Goal: Transaction & Acquisition: Register for event/course

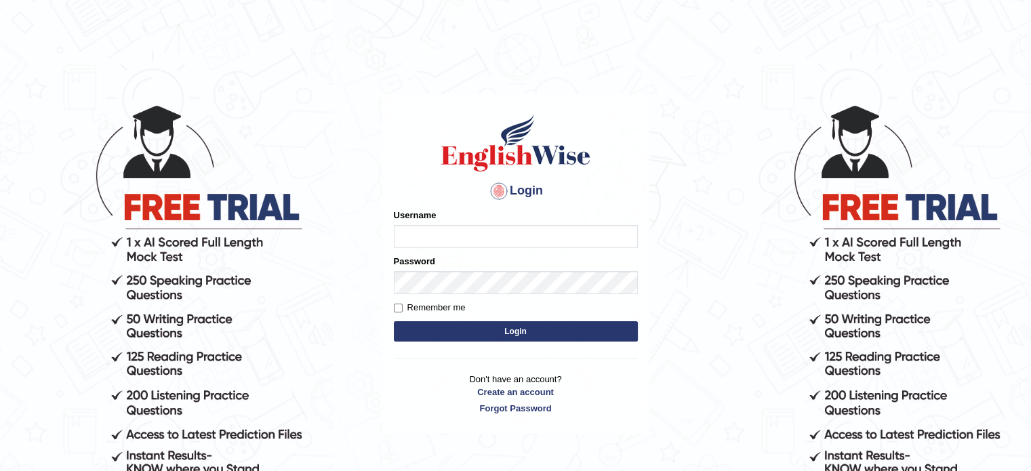
type input "Prisci"
click at [480, 337] on button "Login" at bounding box center [516, 331] width 244 height 20
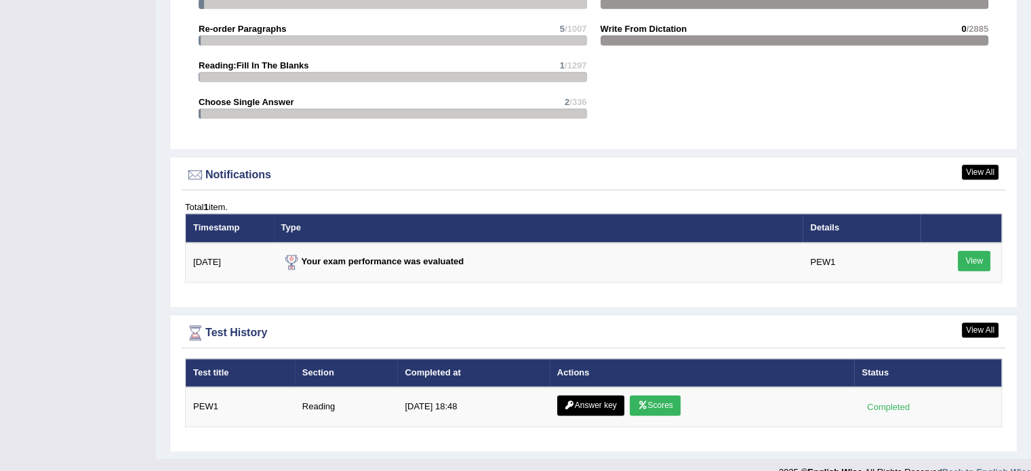
scroll to position [1606, 0]
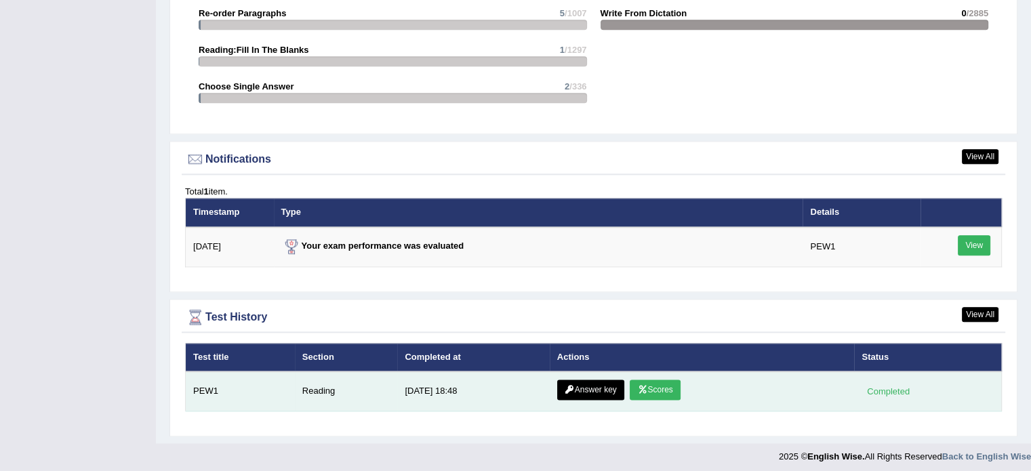
click at [668, 383] on link "Scores" at bounding box center [655, 390] width 50 height 20
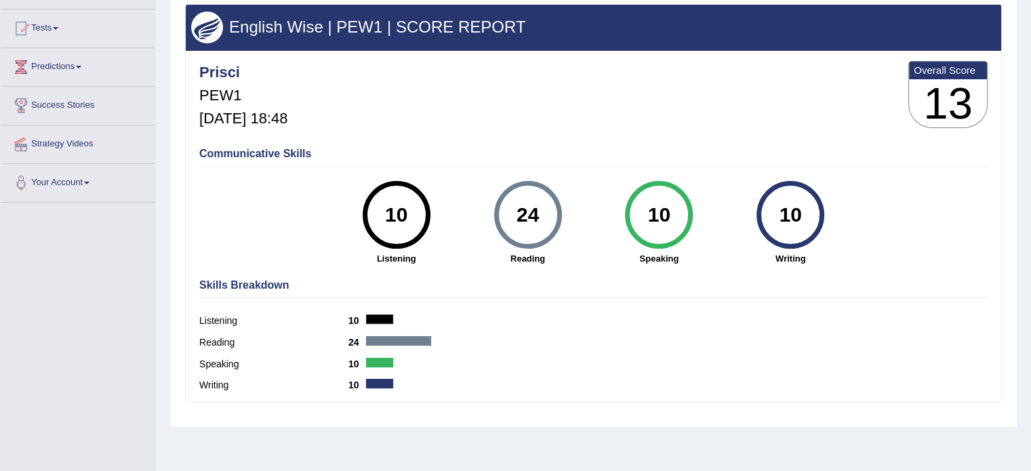
scroll to position [136, 0]
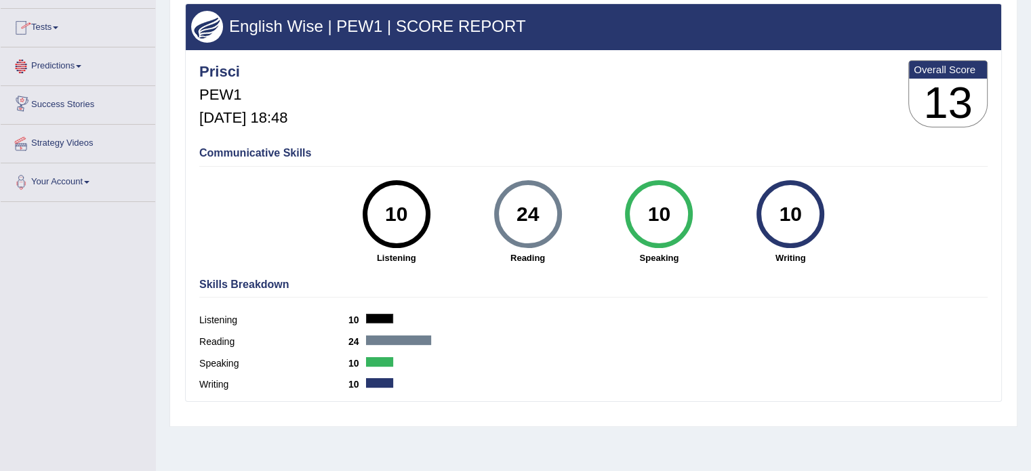
click at [57, 27] on span at bounding box center [55, 27] width 5 height 3
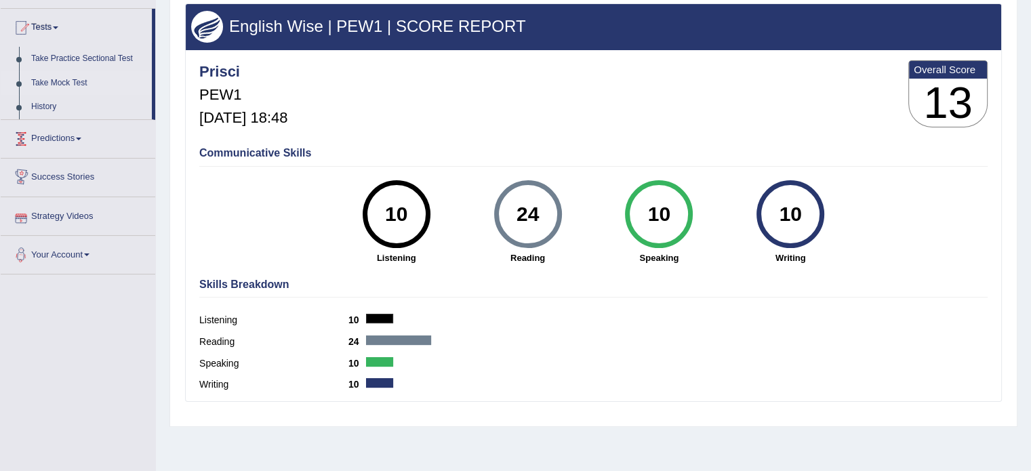
click at [59, 79] on link "Take Mock Test" at bounding box center [88, 83] width 127 height 24
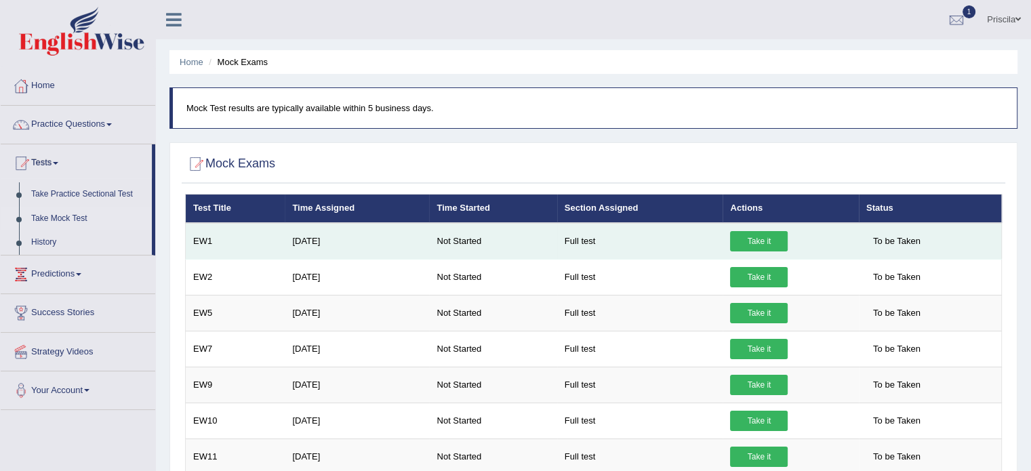
click at [762, 236] on link "Take it" at bounding box center [759, 241] width 58 height 20
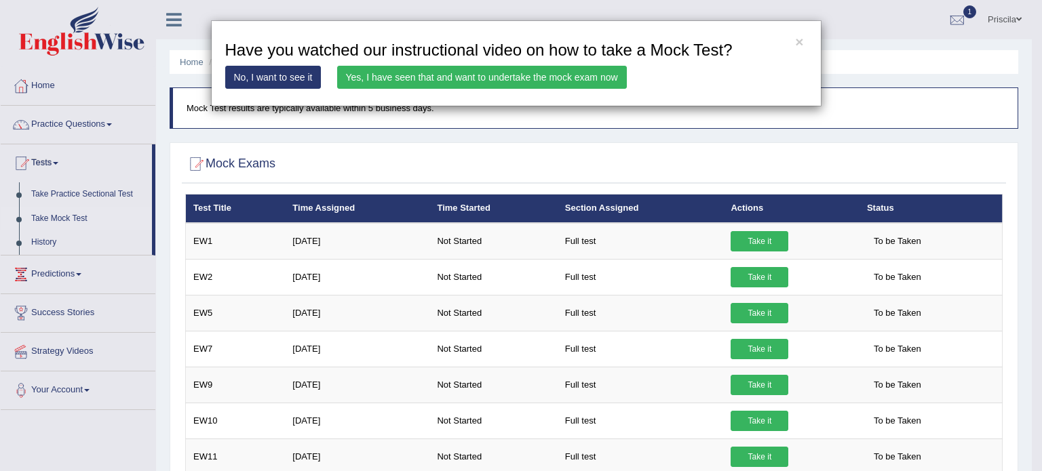
click at [552, 75] on link "Yes, I have seen that and want to undertake the mock exam now" at bounding box center [482, 77] width 290 height 23
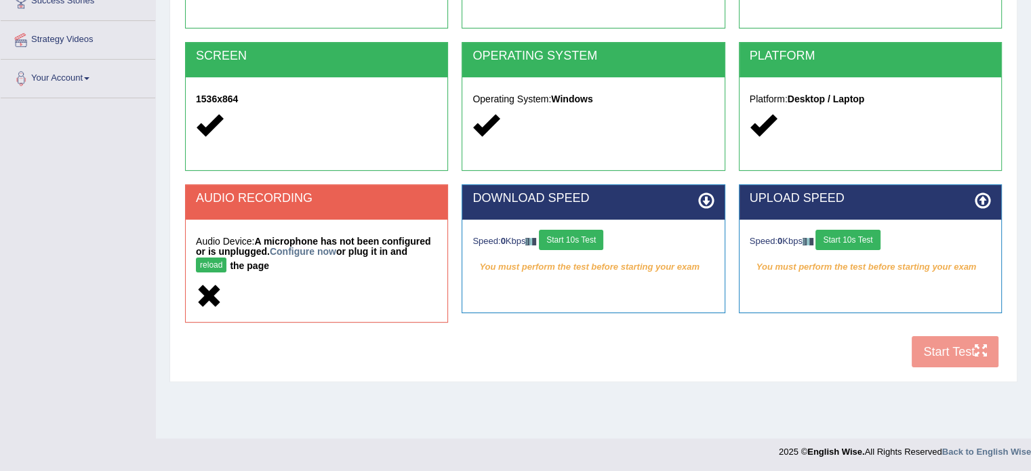
scroll to position [241, 0]
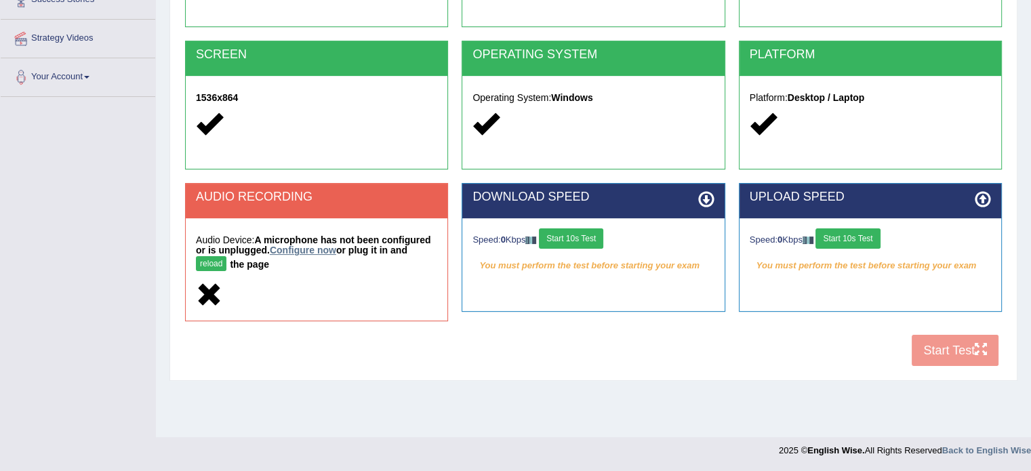
click at [319, 251] on link "Configure now" at bounding box center [303, 250] width 66 height 11
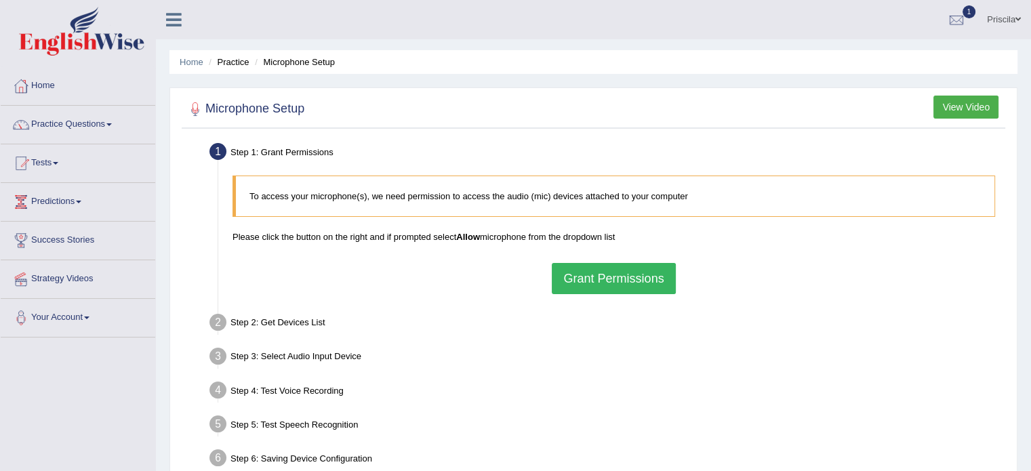
click at [629, 281] on button "Grant Permissions" at bounding box center [613, 278] width 123 height 31
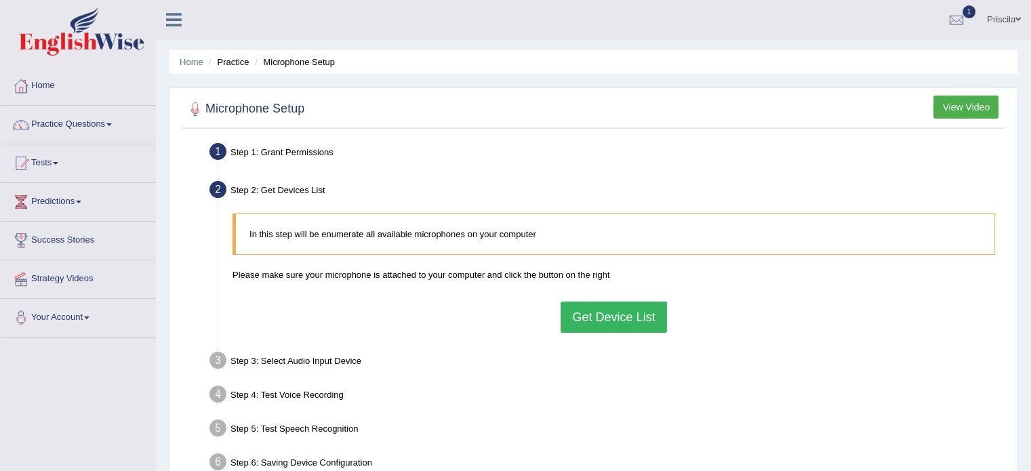
click at [635, 315] on button "Get Device List" at bounding box center [614, 317] width 106 height 31
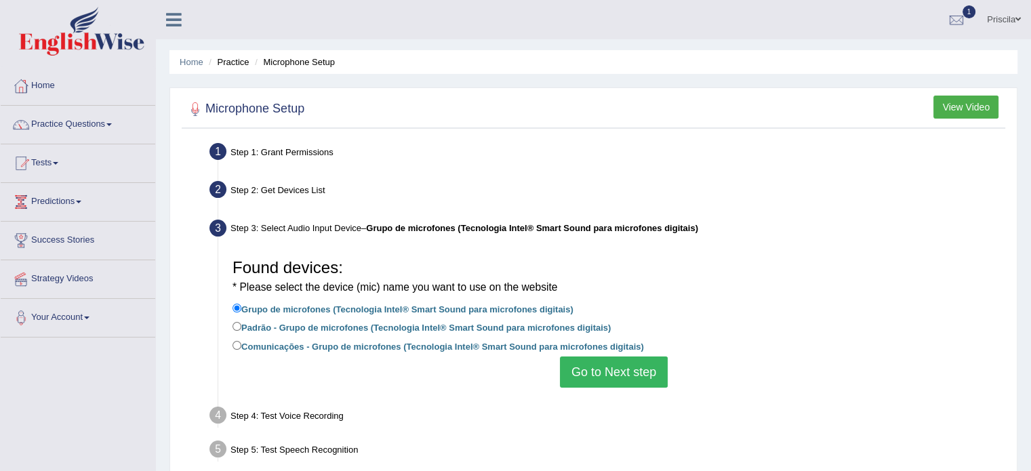
click at [646, 388] on div "Found devices: * Please select the device (mic) name you want to use on the web…" at bounding box center [614, 319] width 776 height 149
click at [652, 371] on button "Go to Next step" at bounding box center [614, 372] width 108 height 31
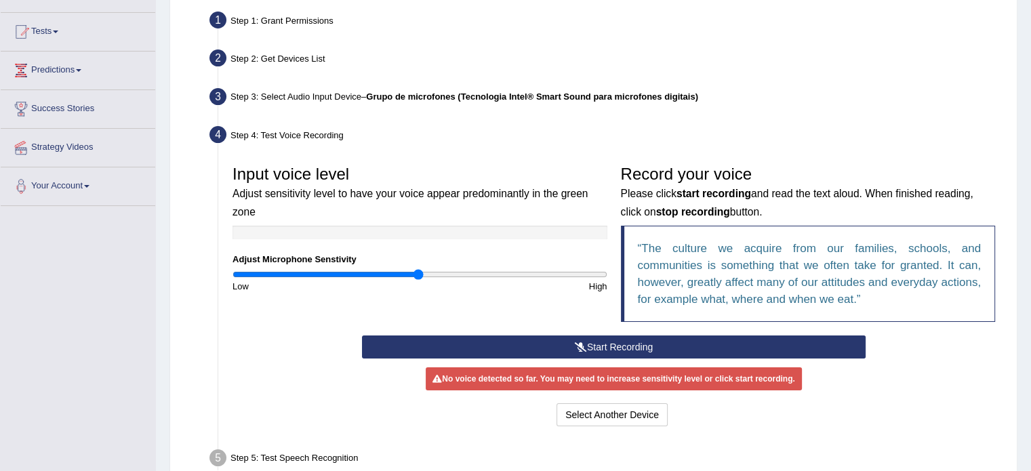
scroll to position [241, 0]
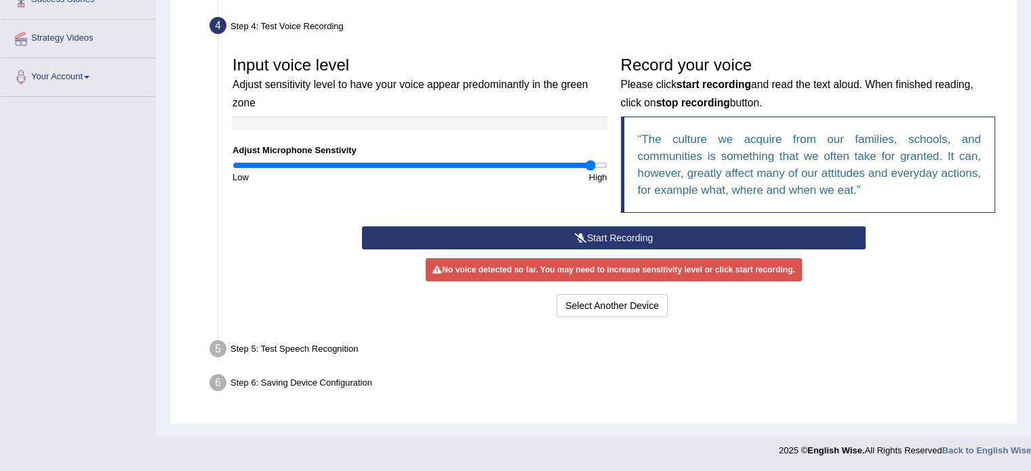
drag, startPoint x: 415, startPoint y: 165, endPoint x: 590, endPoint y: 172, distance: 175.1
click at [590, 171] on input "range" at bounding box center [420, 165] width 375 height 11
click at [635, 236] on button "Start Recording" at bounding box center [614, 238] width 504 height 23
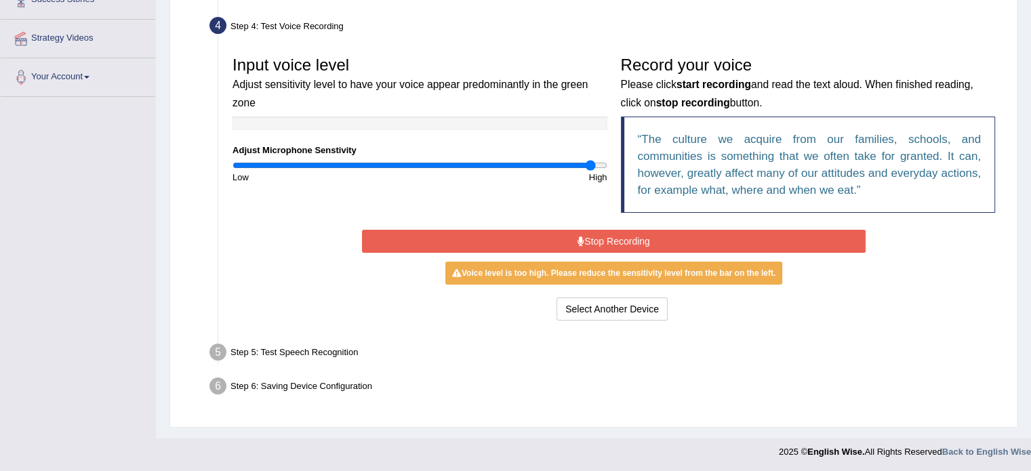
click at [640, 235] on button "Stop Recording" at bounding box center [614, 241] width 504 height 23
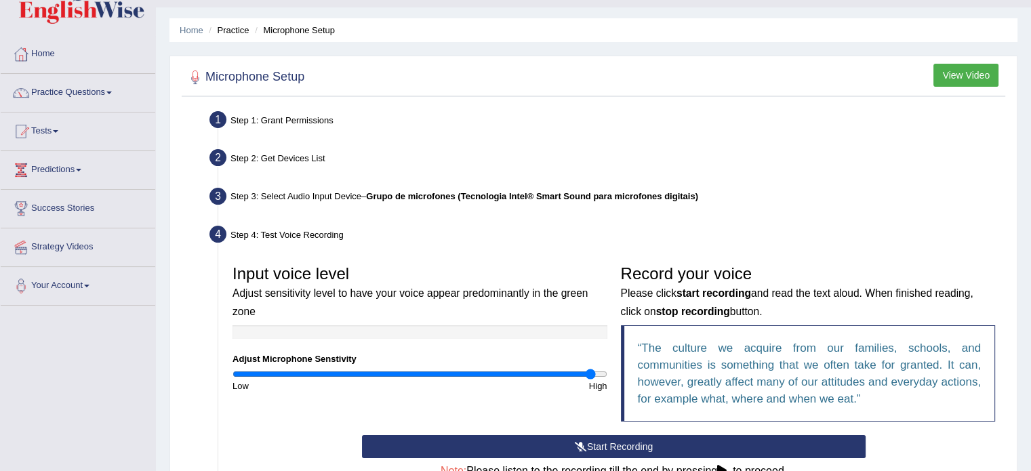
scroll to position [303, 0]
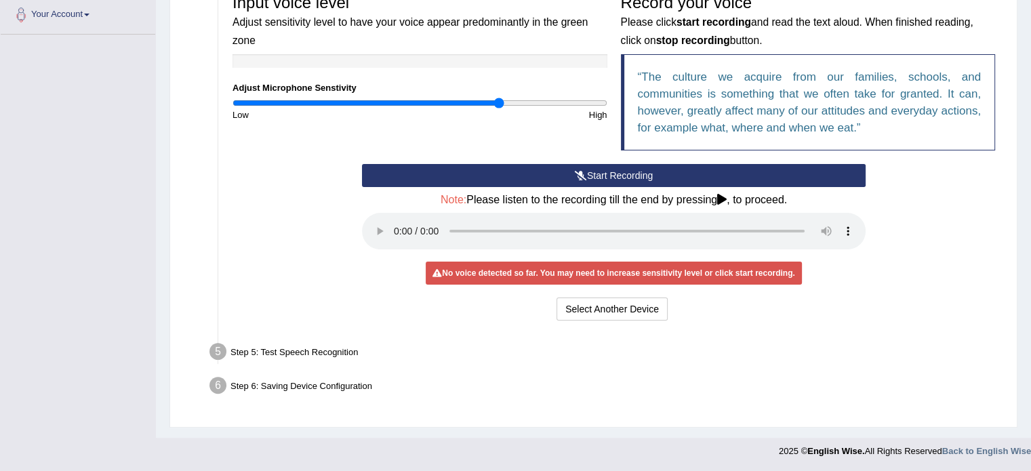
drag, startPoint x: 591, startPoint y: 104, endPoint x: 498, endPoint y: 105, distance: 92.2
type input "1.44"
click at [498, 105] on input "range" at bounding box center [420, 103] width 375 height 11
click at [532, 262] on div "No voice detected so far. You may need to increase sensitivity level or click s…" at bounding box center [614, 273] width 376 height 23
click at [543, 275] on div "No voice detected so far. You may need to increase sensitivity level or click s…" at bounding box center [614, 273] width 376 height 23
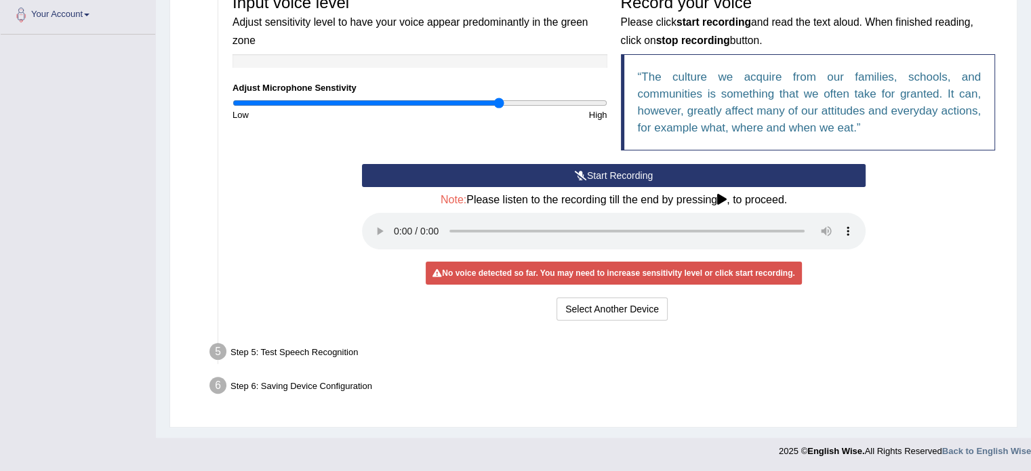
click at [725, 196] on icon at bounding box center [721, 199] width 9 height 11
click at [647, 317] on button "Select Another Device" at bounding box center [612, 309] width 111 height 23
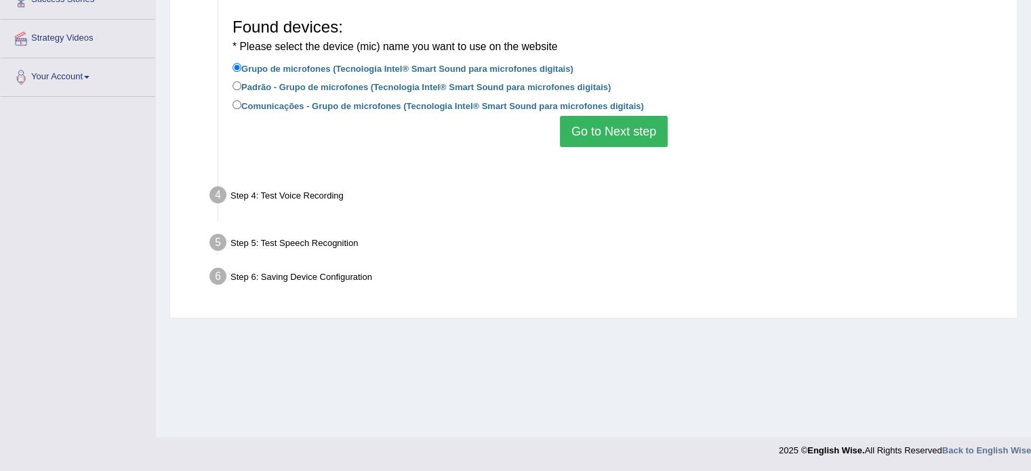
scroll to position [241, 0]
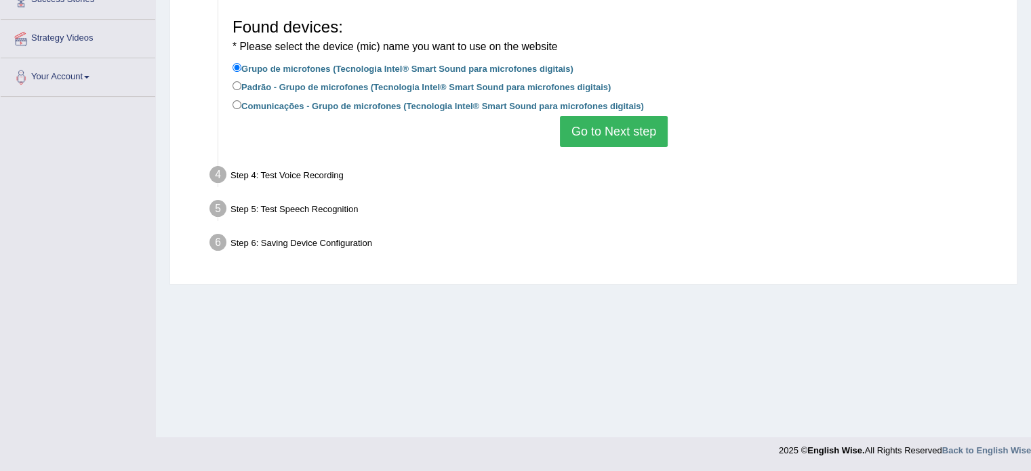
click at [640, 132] on button "Go to Next step" at bounding box center [614, 131] width 108 height 31
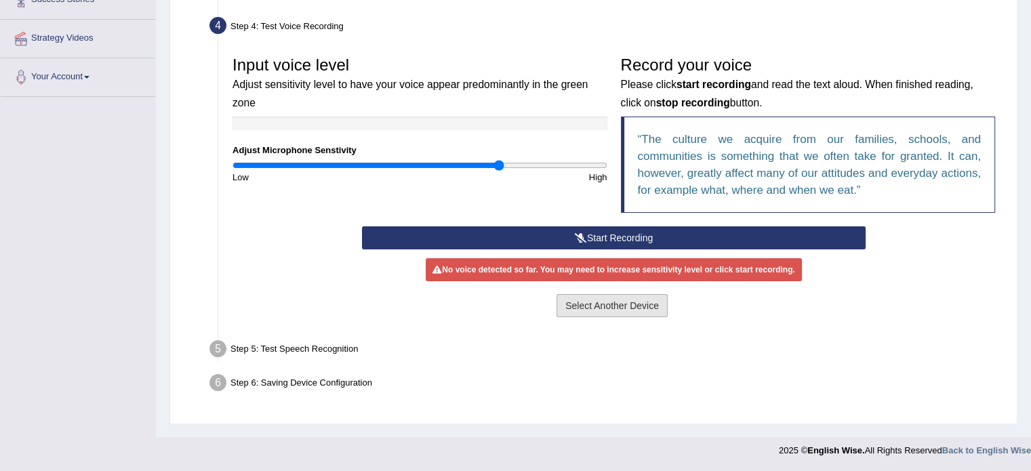
click at [654, 303] on button "Select Another Device" at bounding box center [612, 305] width 111 height 23
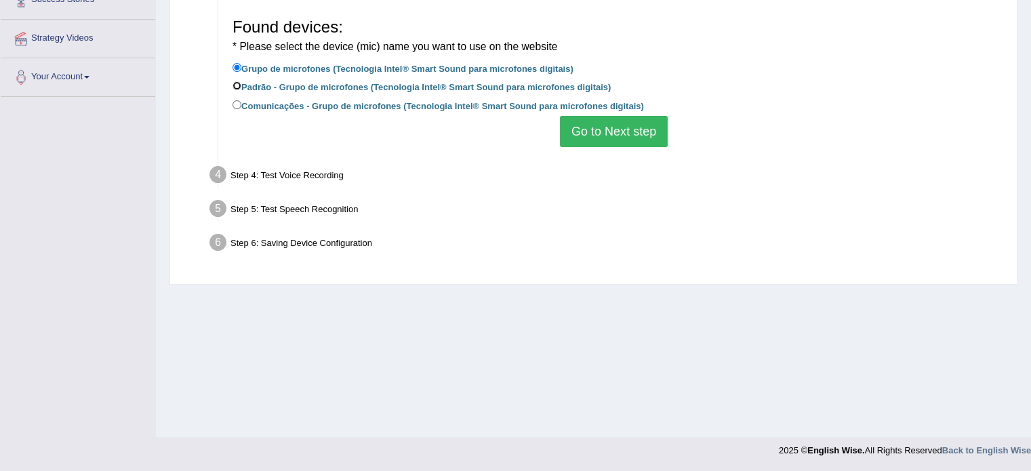
click at [235, 84] on input "Padrão - Grupo de microfones (Tecnologia Intel® Smart Sound para microfones dig…" at bounding box center [237, 85] width 9 height 9
radio input "true"
click at [625, 146] on button "Go to Next step" at bounding box center [614, 131] width 108 height 31
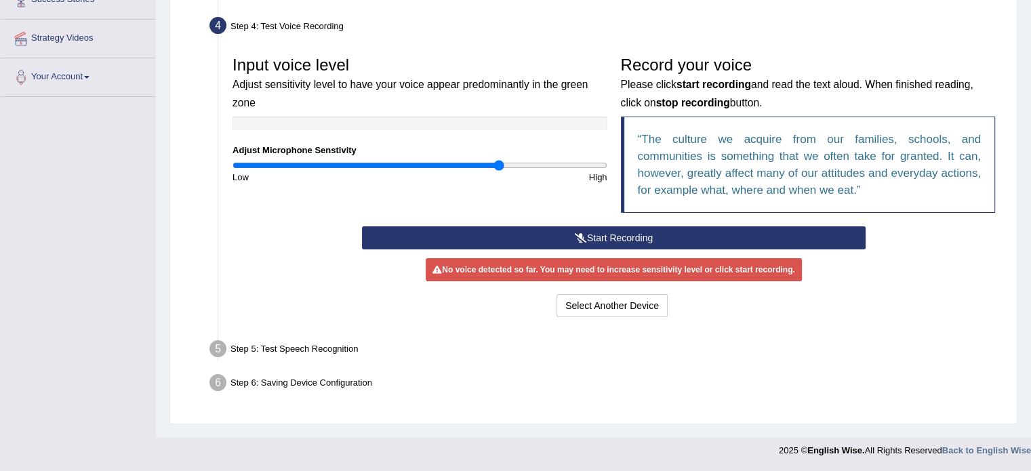
click at [614, 238] on button "Start Recording" at bounding box center [614, 238] width 504 height 23
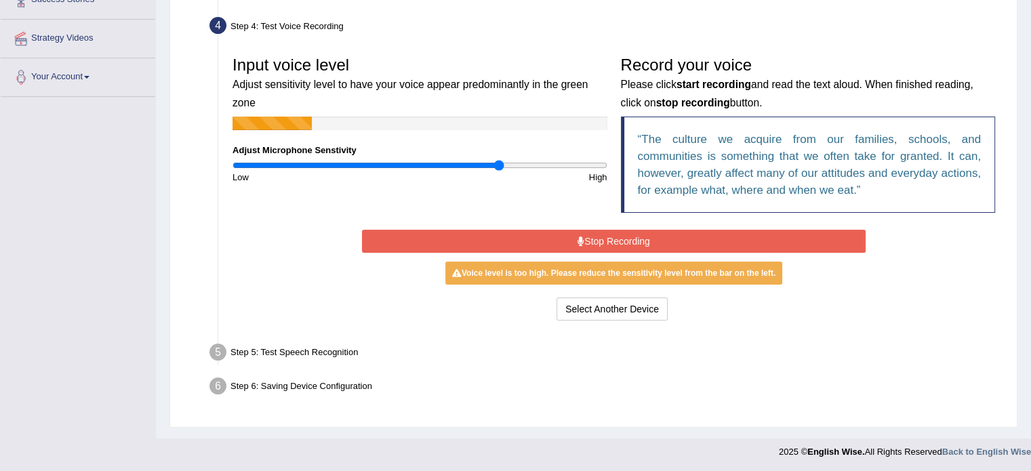
click at [462, 244] on button "Stop Recording" at bounding box center [614, 241] width 504 height 23
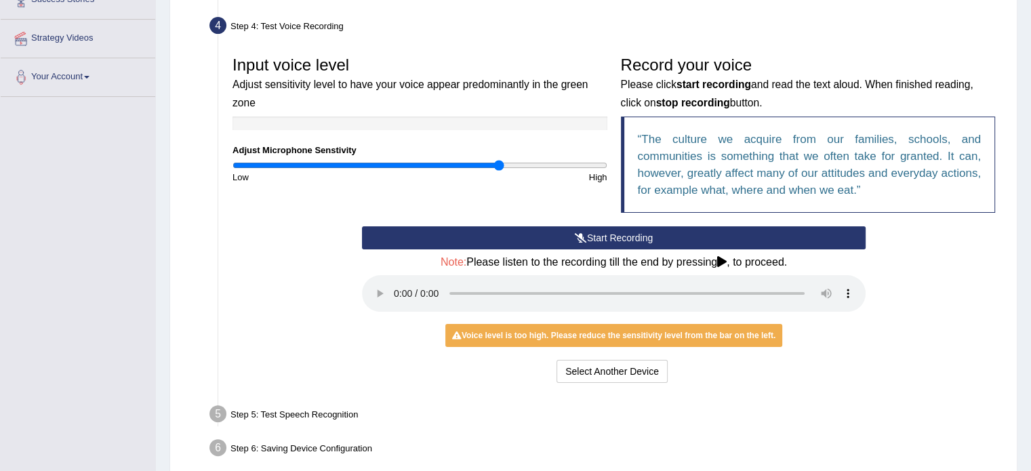
click at [627, 237] on button "Start Recording" at bounding box center [614, 238] width 504 height 23
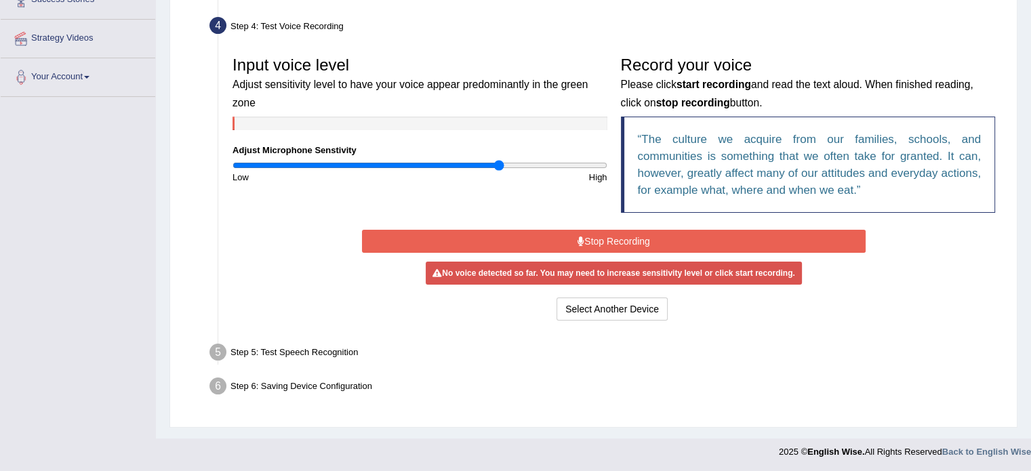
click at [613, 236] on button "Stop Recording" at bounding box center [614, 241] width 504 height 23
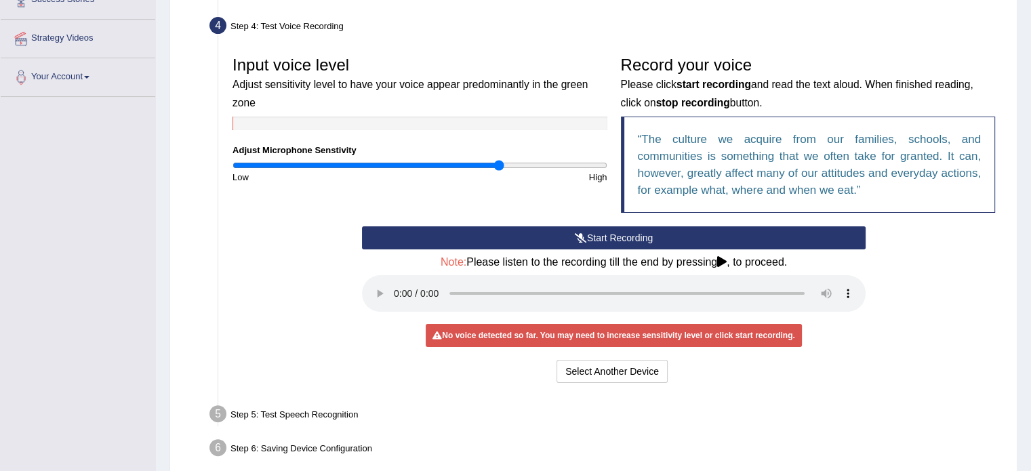
click at [605, 235] on button "Start Recording" at bounding box center [614, 238] width 504 height 23
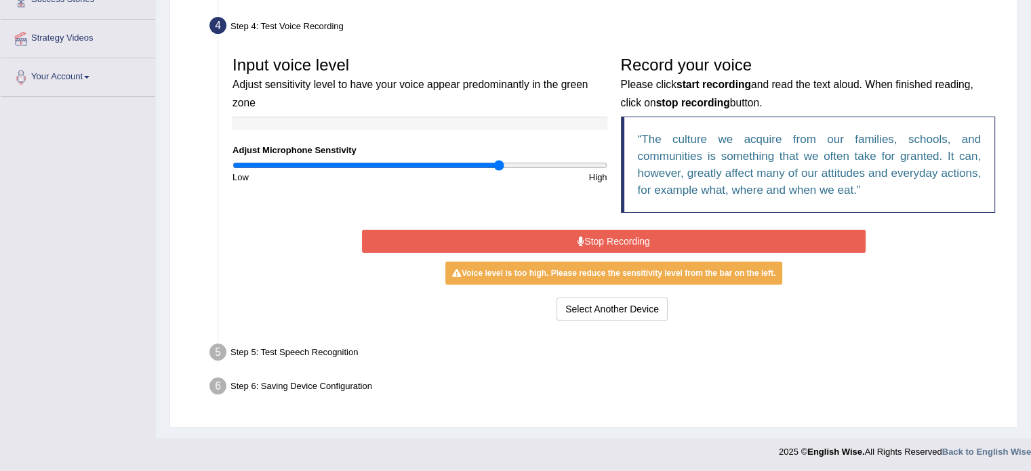
click at [572, 222] on div "Input voice level Adjust sensitivity level to have your voice appear predominan…" at bounding box center [614, 138] width 776 height 177
click at [573, 243] on button "Stop Recording" at bounding box center [614, 241] width 504 height 23
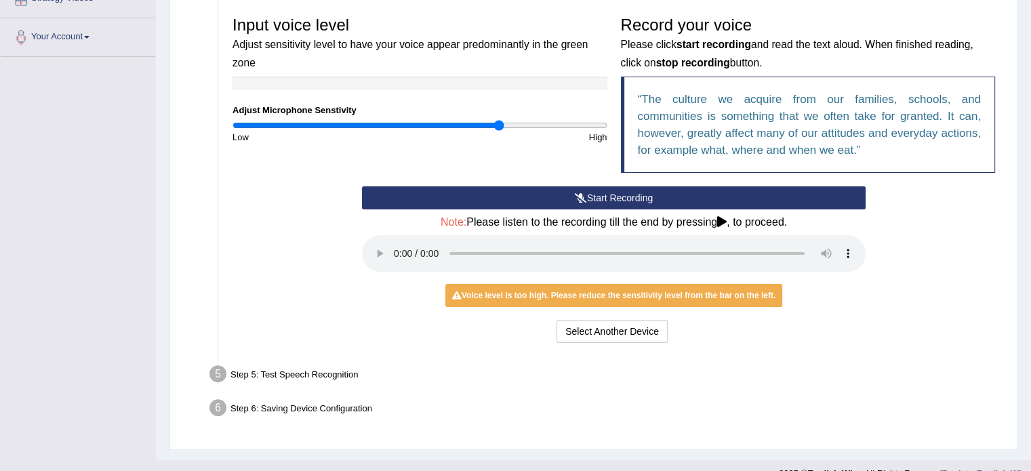
scroll to position [303, 0]
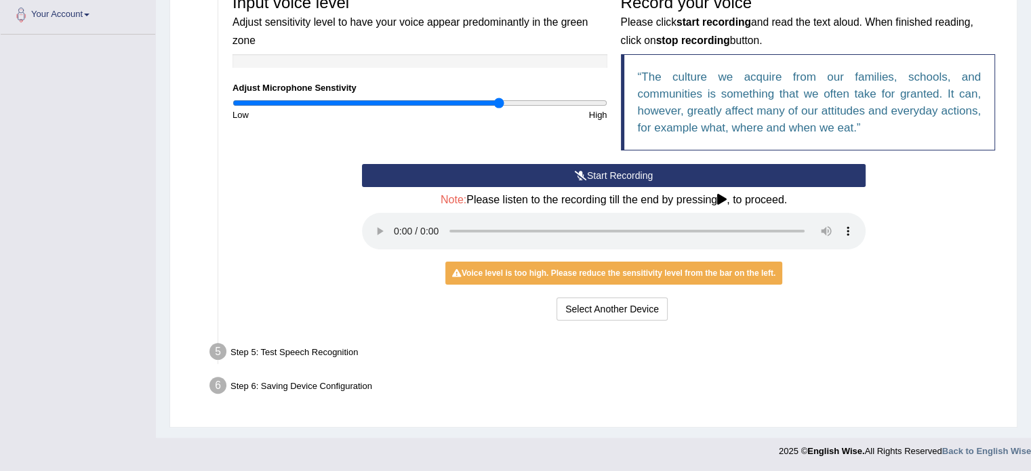
click at [267, 349] on div "Step 5: Test Speech Recognition" at bounding box center [607, 354] width 808 height 30
drag, startPoint x: 307, startPoint y: 439, endPoint x: 304, endPoint y: 415, distance: 24.6
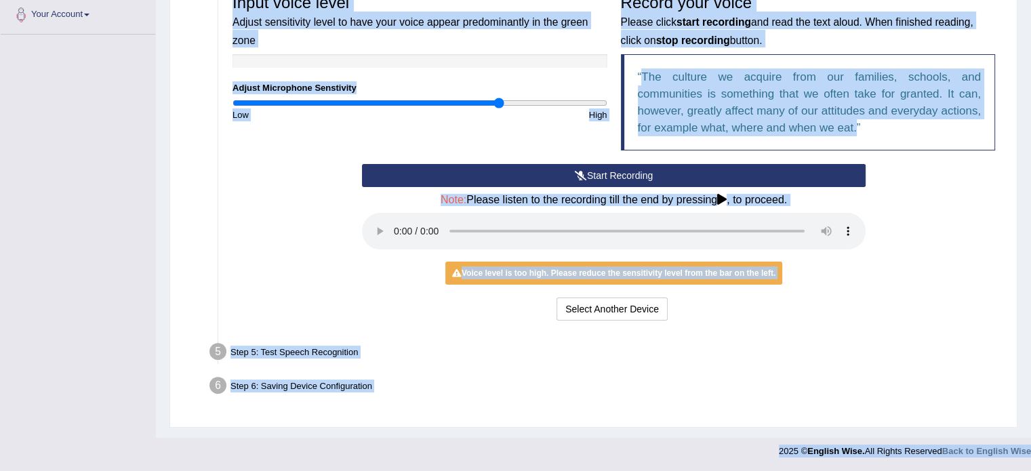
click at [644, 409] on div "Step 1: Grant Permissions To access your microphone(s), we need permission to a…" at bounding box center [594, 128] width 824 height 585
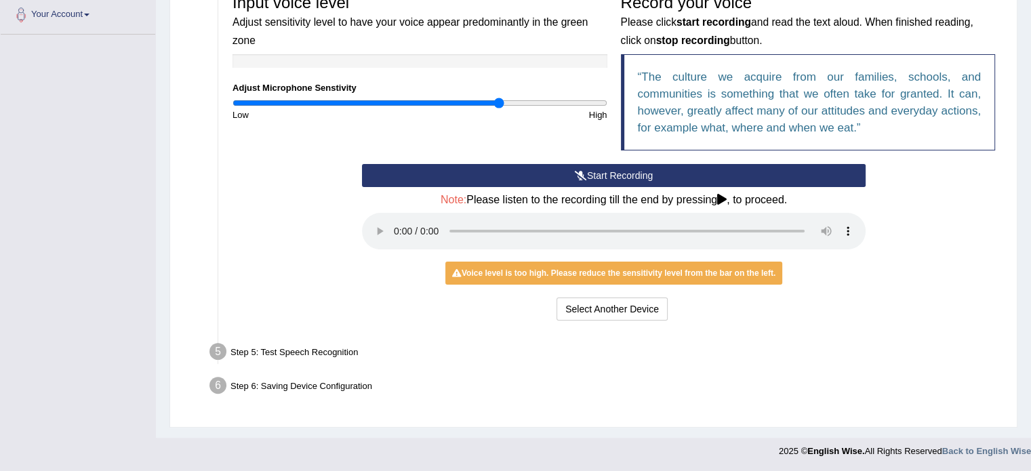
click at [441, 306] on div "Select Another Device Voice is ok. Go to Next step" at bounding box center [614, 311] width 504 height 26
click at [496, 264] on div "Voice level is too high. Please reduce the sensitivity level from the bar on th…" at bounding box center [614, 273] width 337 height 23
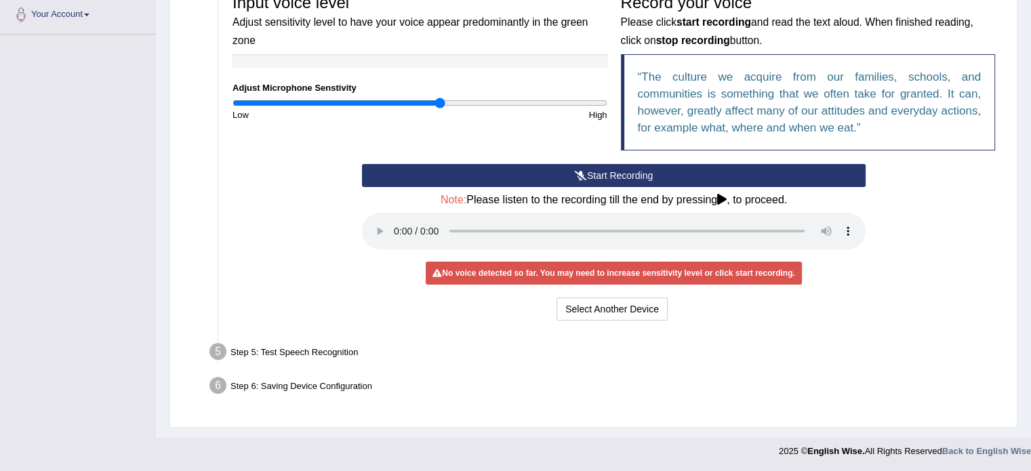
drag, startPoint x: 493, startPoint y: 105, endPoint x: 440, endPoint y: 133, distance: 59.8
click at [440, 109] on input "range" at bounding box center [420, 103] width 375 height 11
click at [631, 170] on button "Start Recording" at bounding box center [614, 175] width 504 height 23
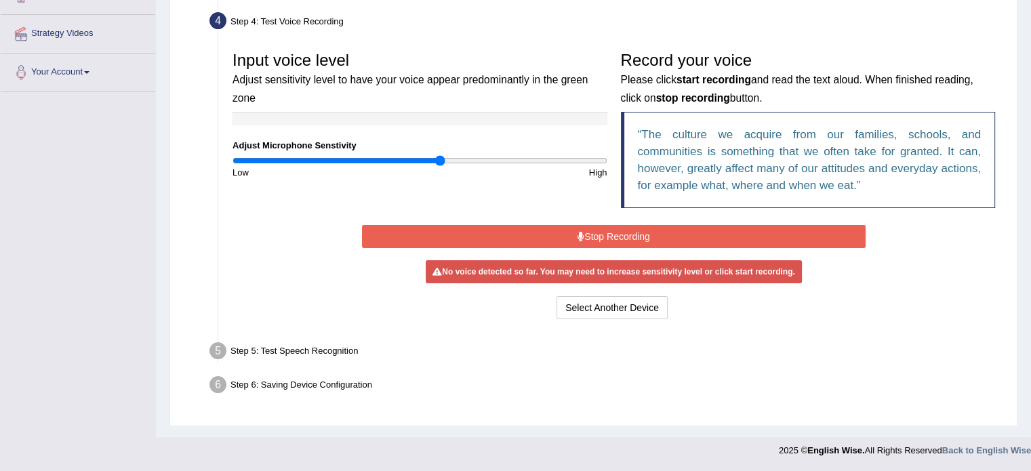
scroll to position [241, 0]
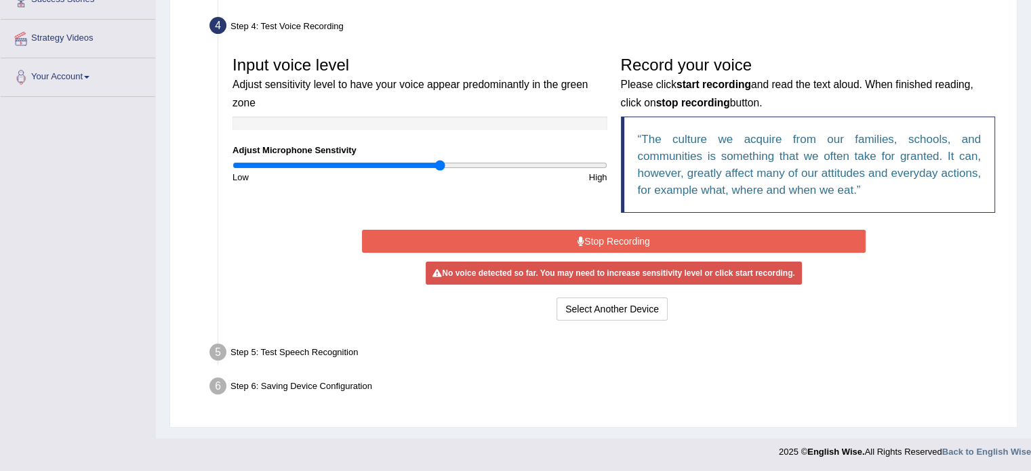
click at [629, 244] on button "Stop Recording" at bounding box center [614, 241] width 504 height 23
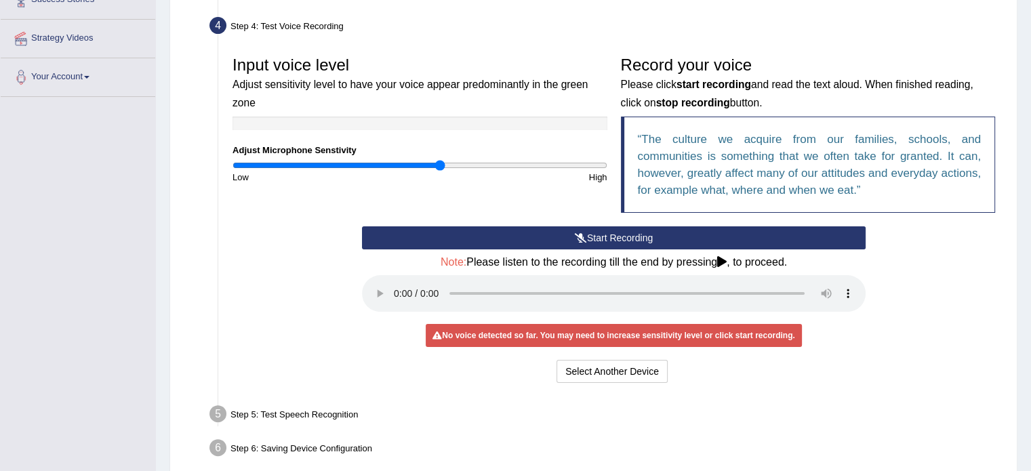
drag, startPoint x: 445, startPoint y: 158, endPoint x: 597, endPoint y: 157, distance: 151.9
click at [597, 157] on div "Input voice level Adjust sensitivity level to have your voice appear predominan…" at bounding box center [420, 117] width 389 height 134
click at [559, 168] on input "range" at bounding box center [420, 165] width 375 height 11
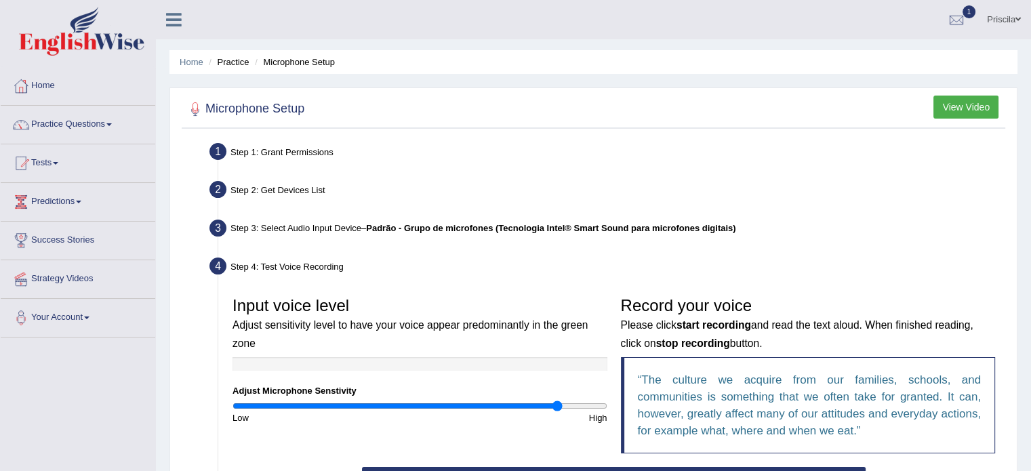
click at [227, 66] on li "Practice" at bounding box center [226, 62] width 43 height 13
click at [245, 56] on li "Practice" at bounding box center [226, 62] width 43 height 13
click at [244, 62] on li "Practice" at bounding box center [226, 62] width 43 height 13
click at [331, 60] on li "Microphone Setup" at bounding box center [293, 62] width 83 height 13
click at [977, 104] on button "View Video" at bounding box center [966, 107] width 65 height 23
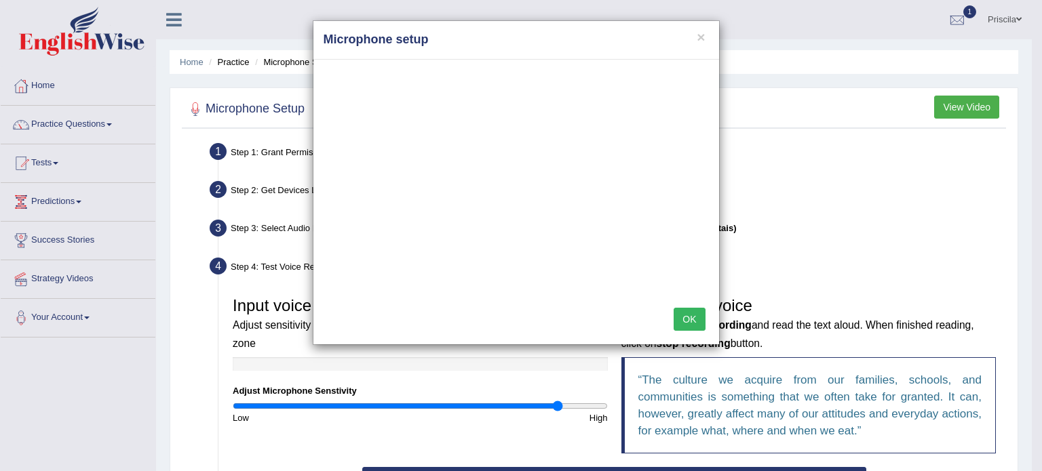
click at [686, 319] on button "OK" at bounding box center [688, 319] width 31 height 23
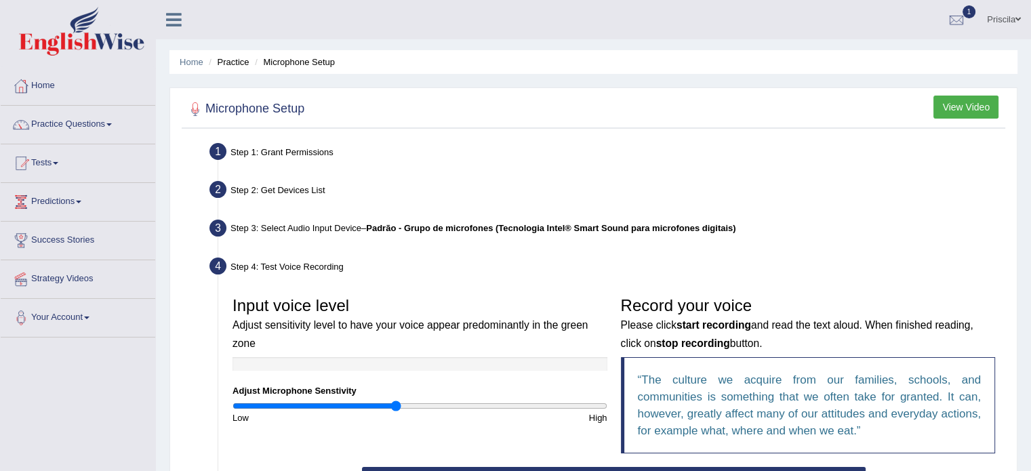
drag, startPoint x: 559, startPoint y: 408, endPoint x: 396, endPoint y: 408, distance: 162.8
type input "0.88"
click at [396, 408] on input "range" at bounding box center [420, 406] width 375 height 11
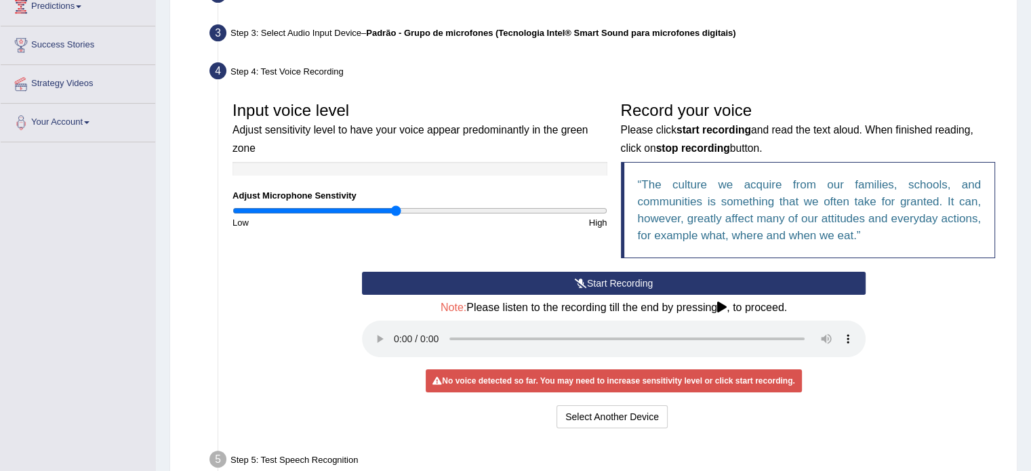
scroll to position [303, 0]
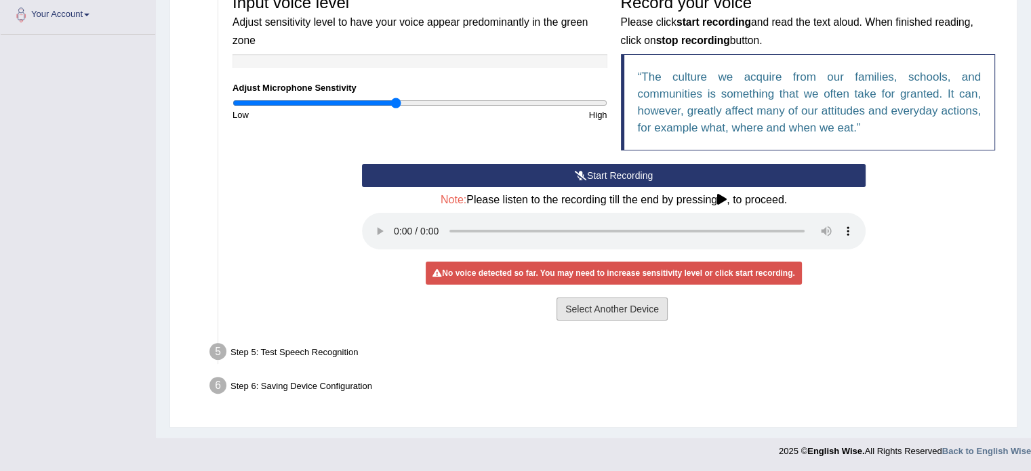
click at [618, 309] on button "Select Another Device" at bounding box center [612, 309] width 111 height 23
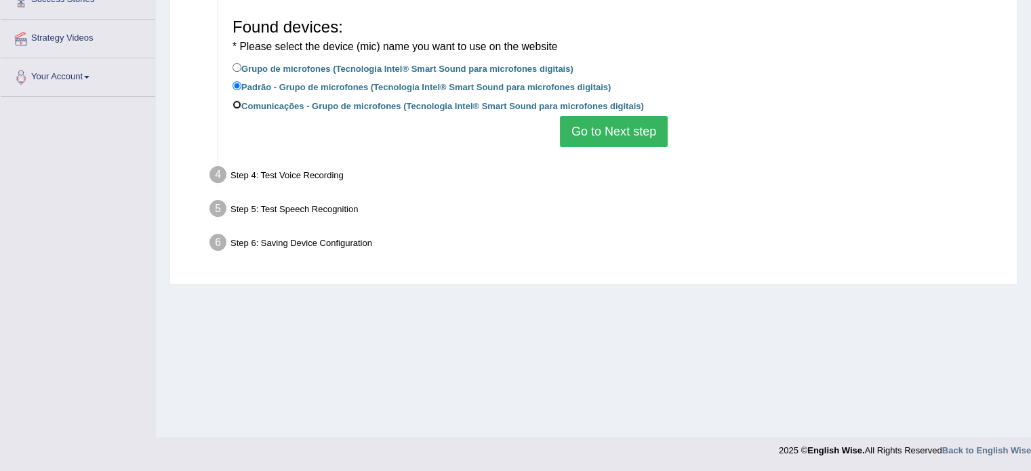
click at [237, 102] on input "Comunicações - Grupo de microfones (Tecnologia Intel® Smart Sound para microfon…" at bounding box center [237, 104] width 9 height 9
radio input "true"
click at [608, 127] on button "Go to Next step" at bounding box center [614, 131] width 108 height 31
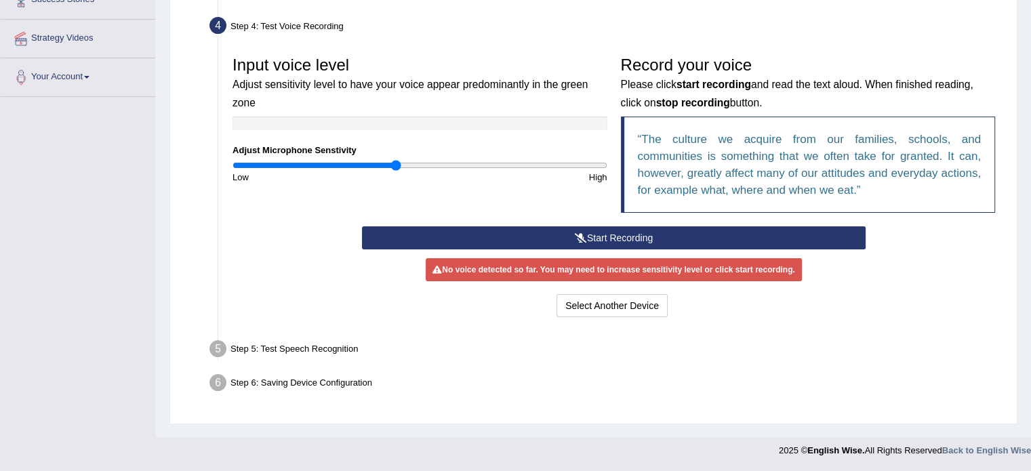
click at [643, 236] on button "Start Recording" at bounding box center [614, 238] width 504 height 23
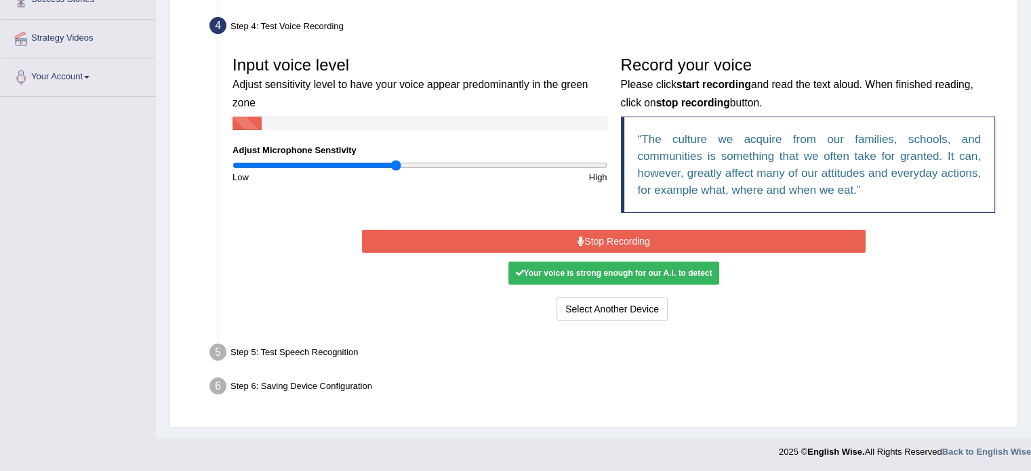
click at [643, 236] on button "Stop Recording" at bounding box center [614, 241] width 504 height 23
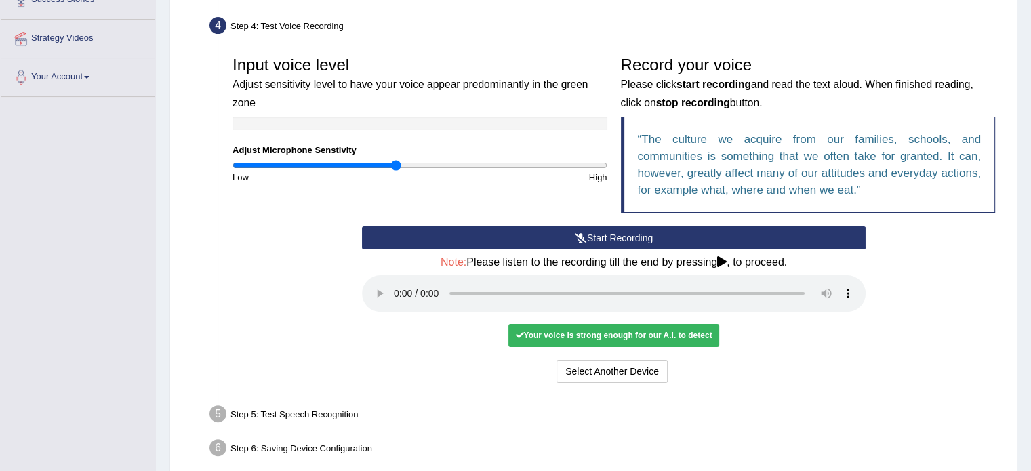
click at [584, 333] on div "Your voice is strong enough for our A.I. to detect" at bounding box center [614, 335] width 210 height 23
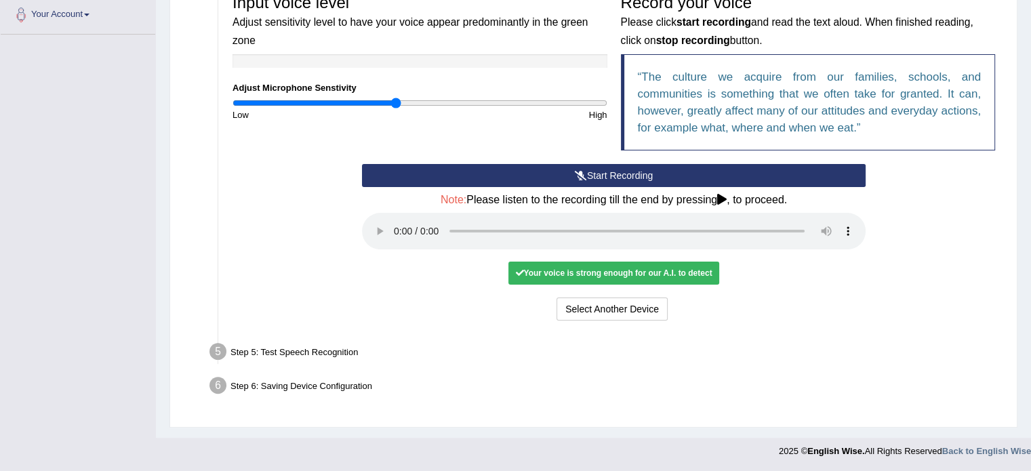
click at [285, 336] on ul "Step 1: Grant Permissions To access your microphone(s), we need permission to a…" at bounding box center [593, 119] width 817 height 567
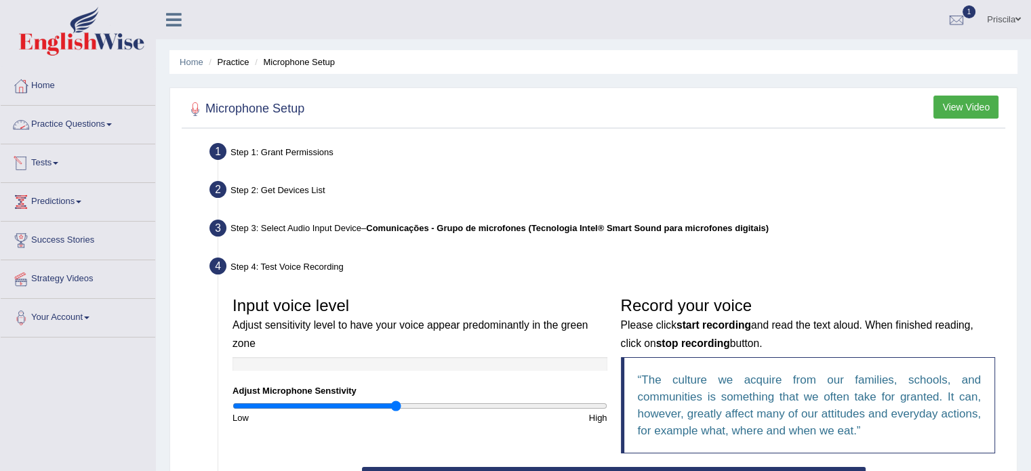
click at [79, 121] on link "Practice Questions" at bounding box center [78, 123] width 155 height 34
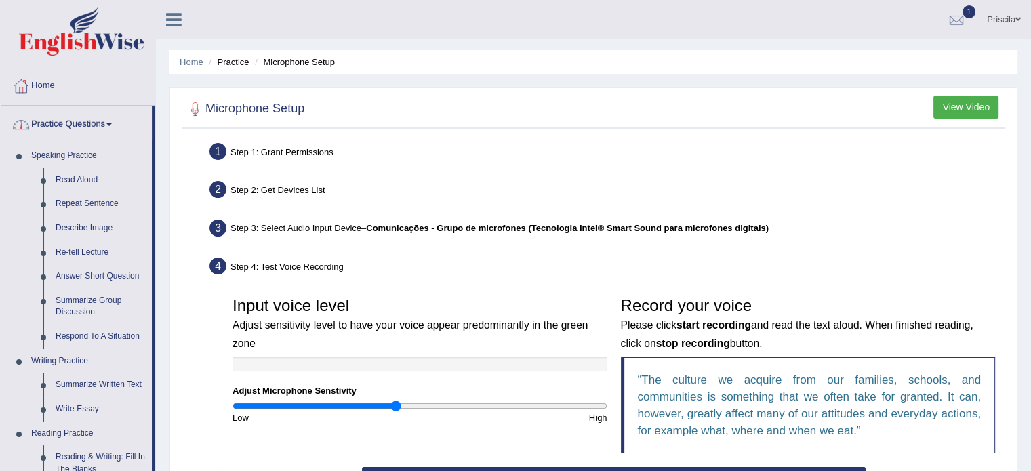
click at [87, 117] on link "Practice Questions" at bounding box center [76, 123] width 151 height 34
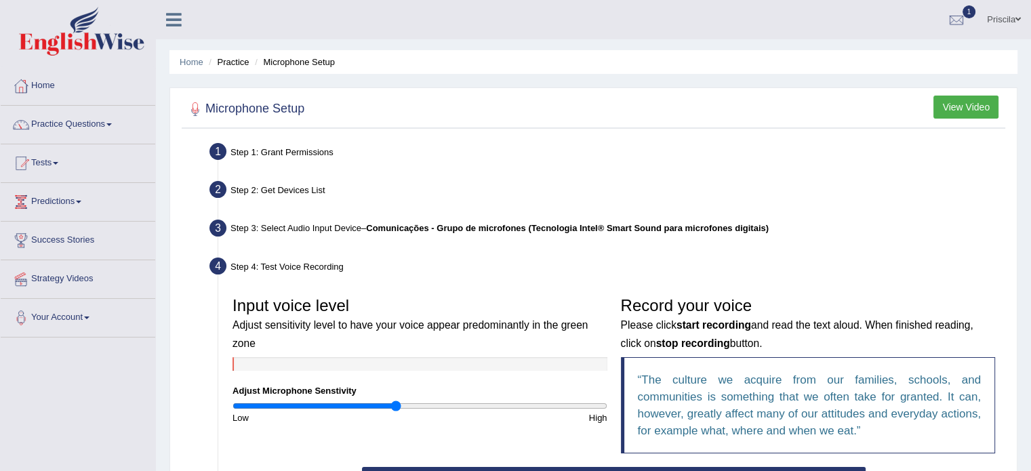
click at [52, 161] on link "Tests" at bounding box center [78, 161] width 155 height 34
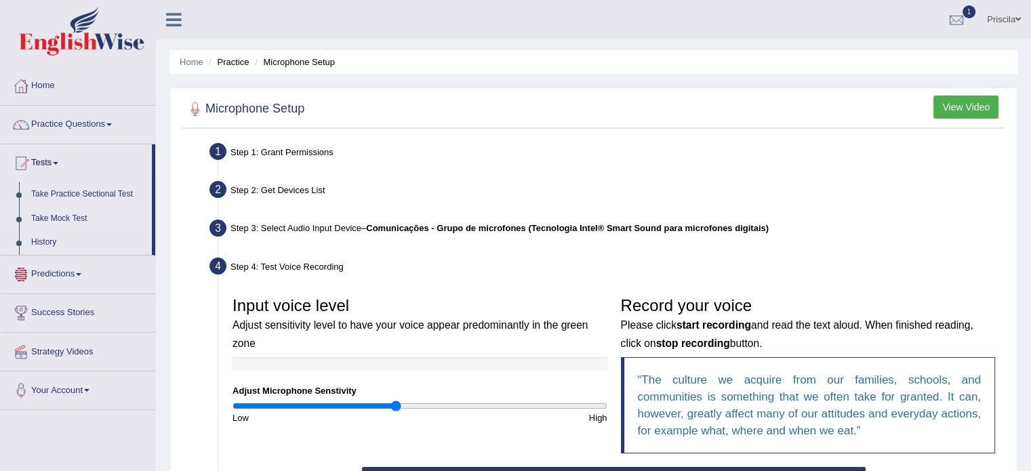
click at [47, 222] on link "Take Mock Test" at bounding box center [88, 219] width 127 height 24
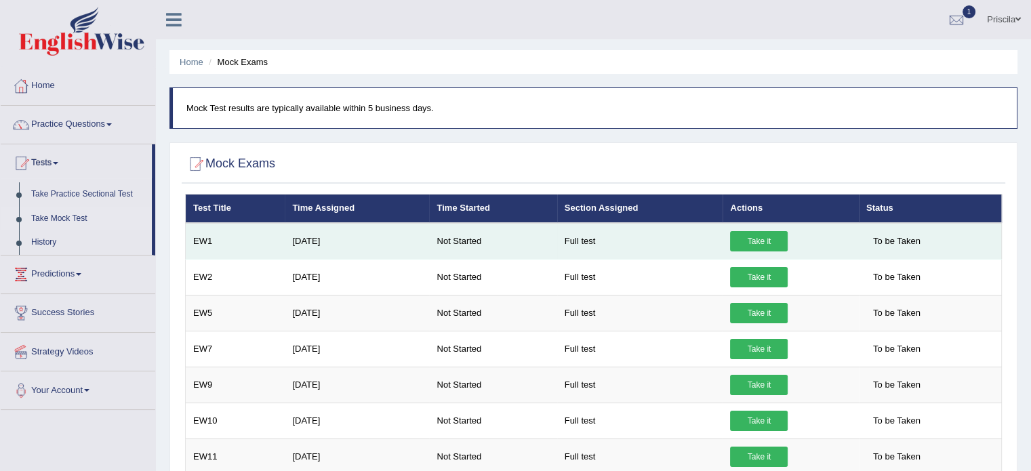
click at [760, 235] on link "Take it" at bounding box center [759, 241] width 58 height 20
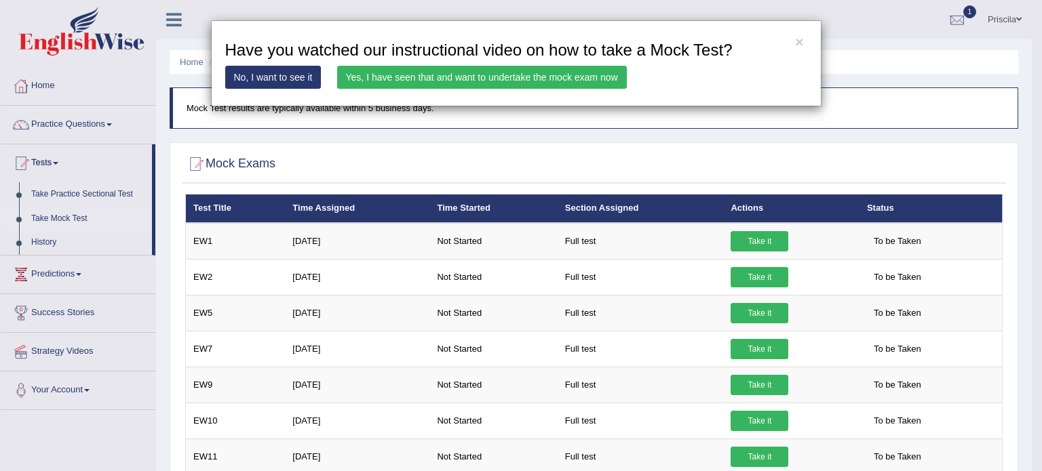
click at [477, 75] on link "Yes, I have seen that and want to undertake the mock exam now" at bounding box center [482, 77] width 290 height 23
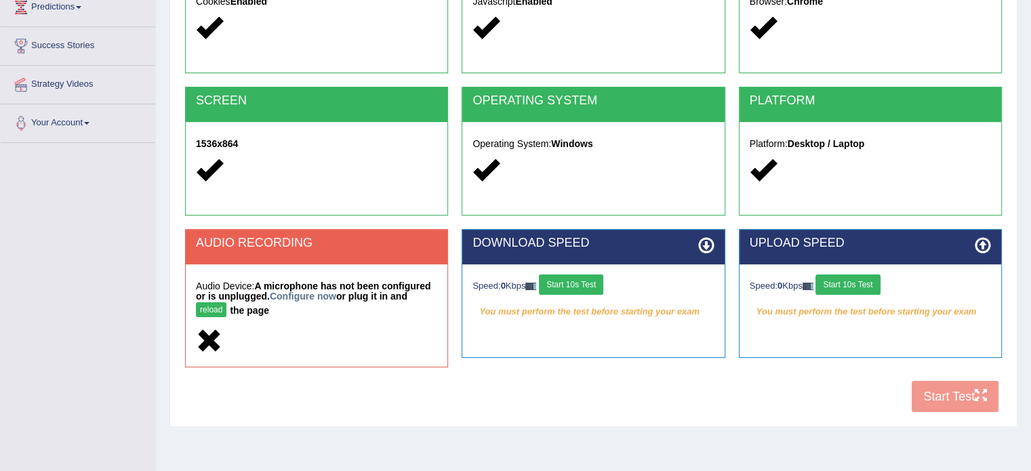
scroll to position [241, 0]
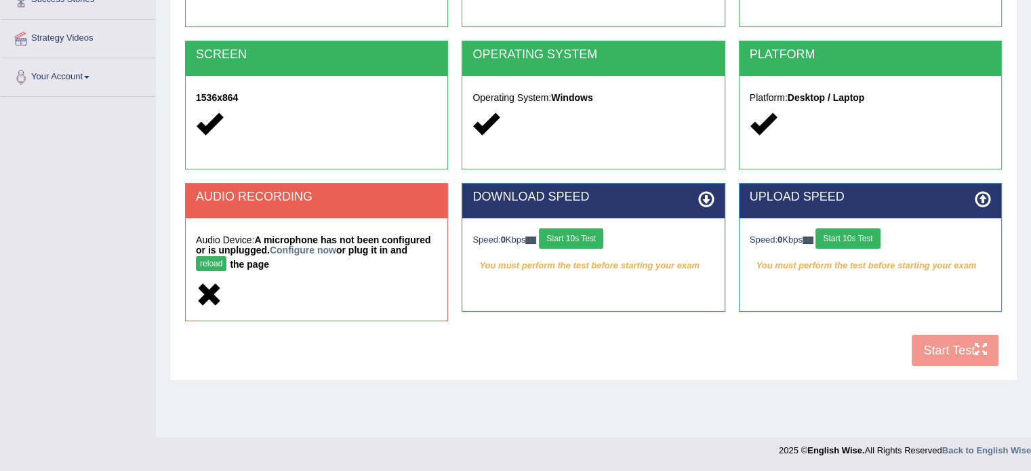
click at [286, 305] on div at bounding box center [316, 295] width 241 height 29
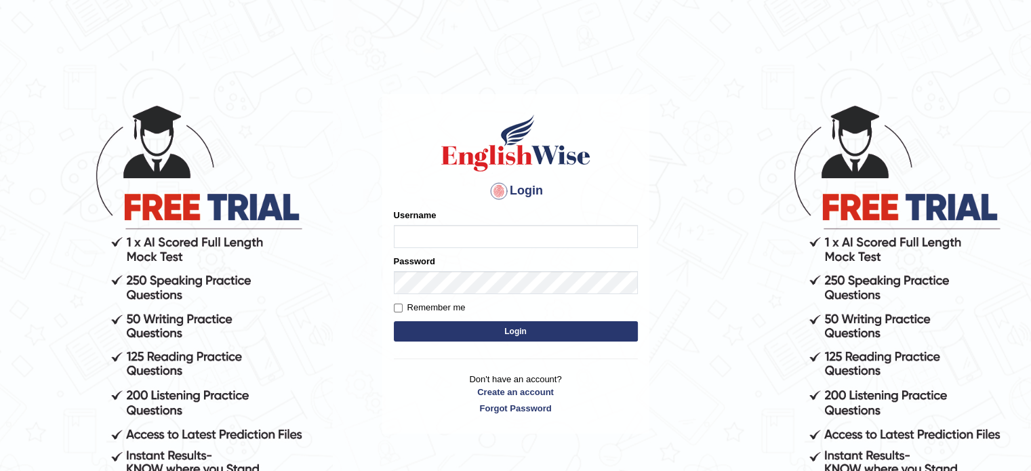
type input "Prisci"
click at [481, 337] on button "Login" at bounding box center [516, 331] width 244 height 20
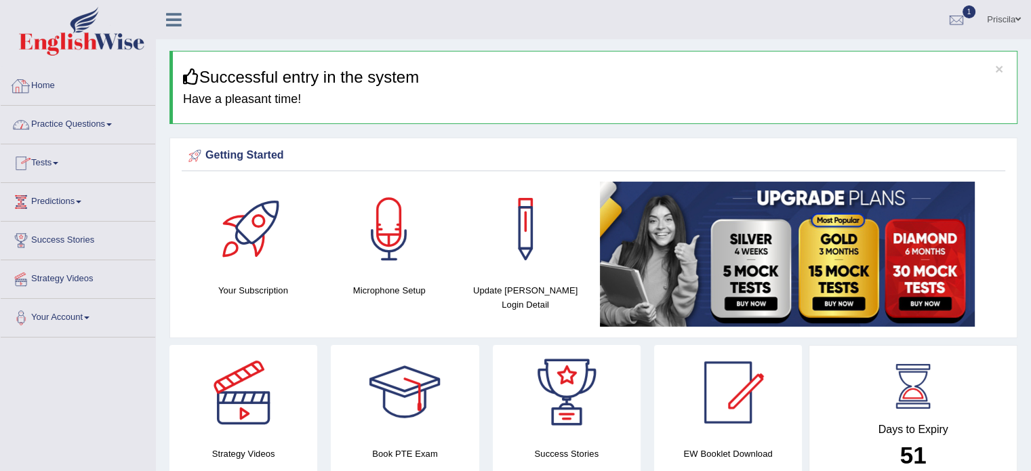
click at [318, 82] on h3 "Successful entry in the system" at bounding box center [595, 77] width 824 height 18
click at [65, 121] on link "Practice Questions" at bounding box center [78, 123] width 155 height 34
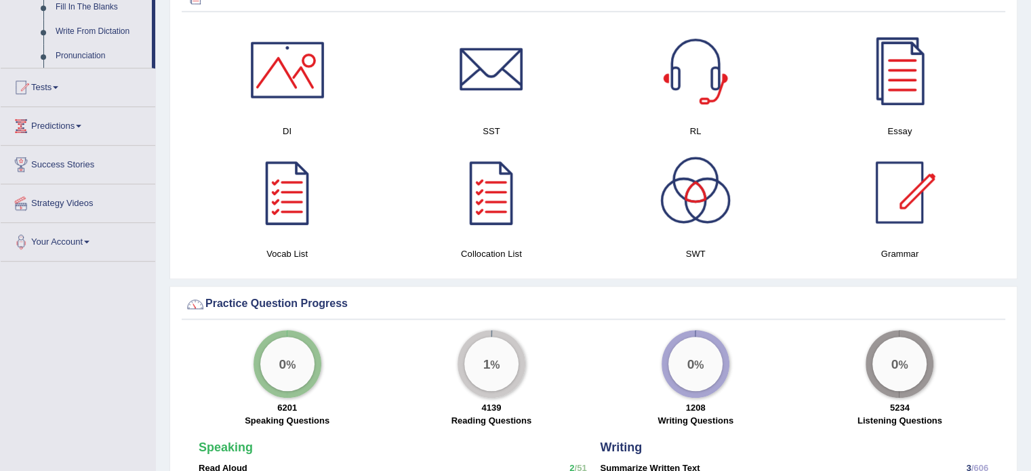
scroll to position [814, 0]
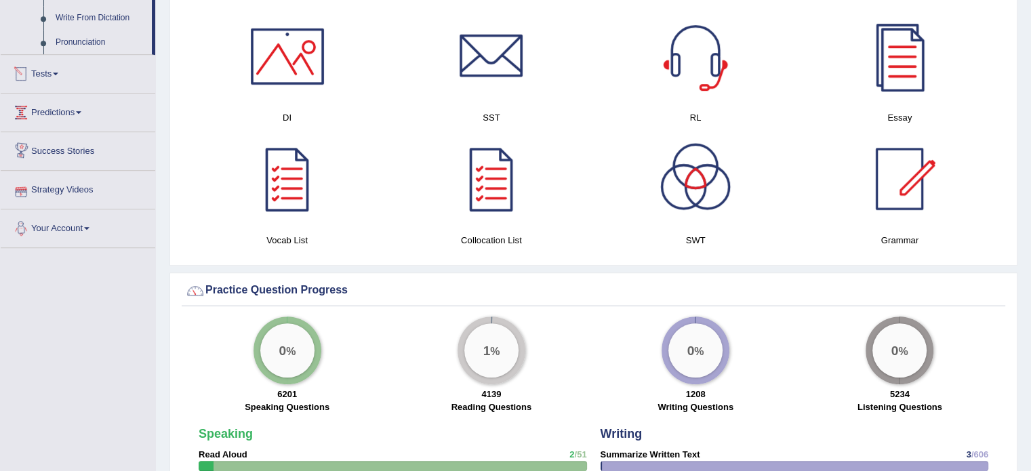
click at [56, 71] on link "Tests" at bounding box center [78, 72] width 155 height 34
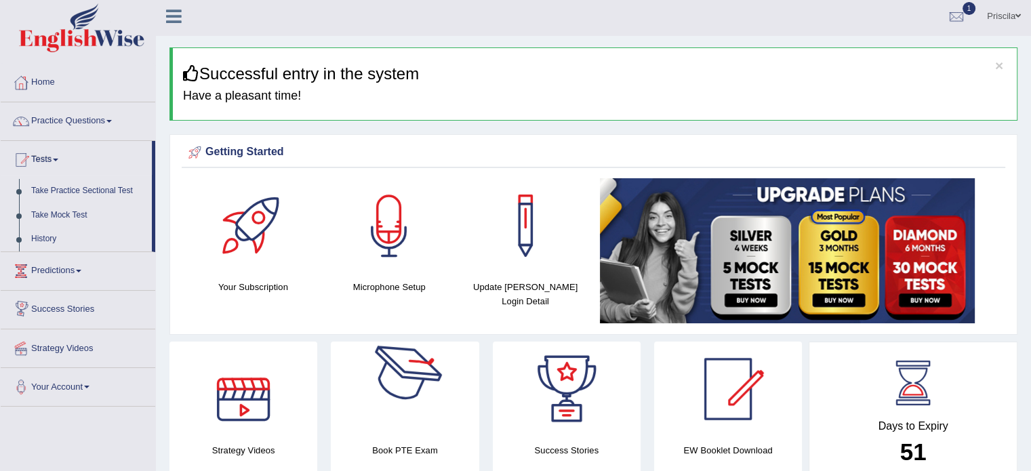
scroll to position [0, 0]
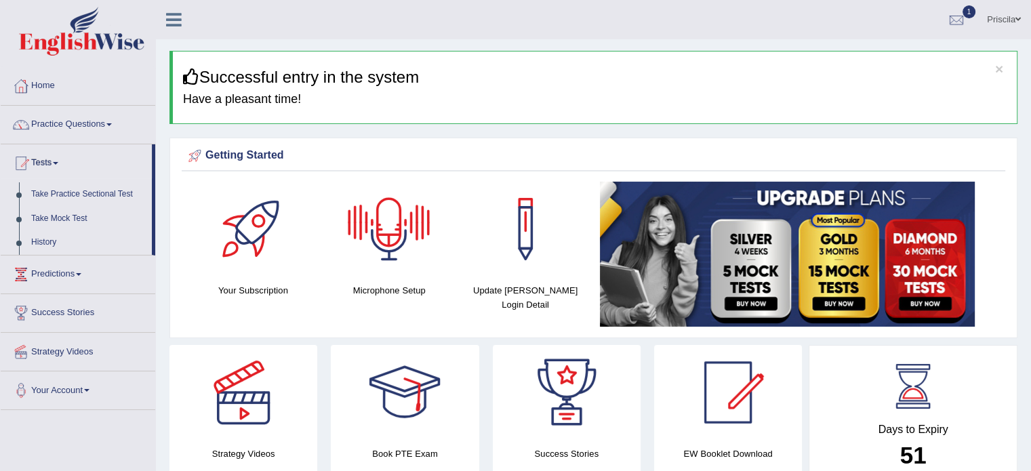
click at [397, 226] on div at bounding box center [389, 229] width 95 height 95
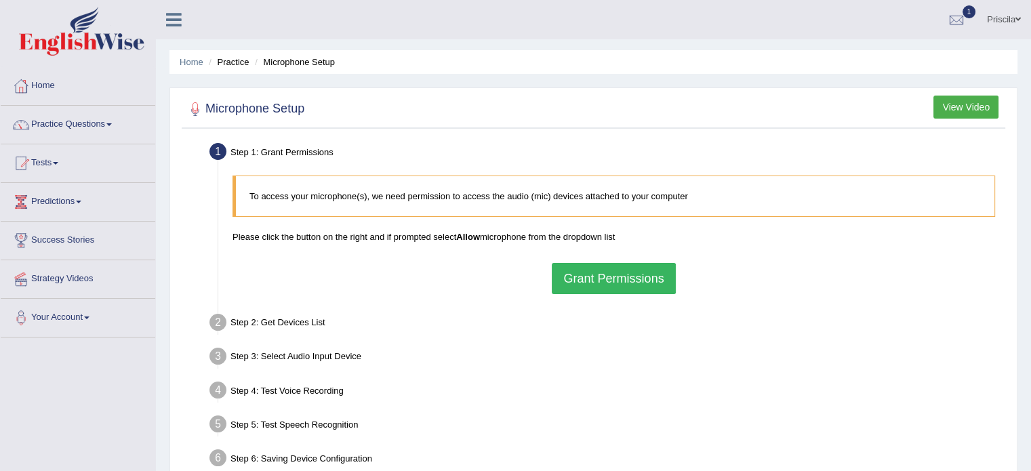
click at [460, 198] on p "To access your microphone(s), we need permission to access the audio (mic) devi…" at bounding box center [616, 196] width 732 height 13
click at [467, 233] on b "Allow" at bounding box center [468, 237] width 24 height 10
drag, startPoint x: 524, startPoint y: 233, endPoint x: 536, endPoint y: 234, distance: 12.9
click at [532, 234] on p "Please click the button on the right and if prompted select Allow microphone fr…" at bounding box center [614, 237] width 763 height 13
click at [559, 273] on button "Grant Permissions" at bounding box center [613, 278] width 123 height 31
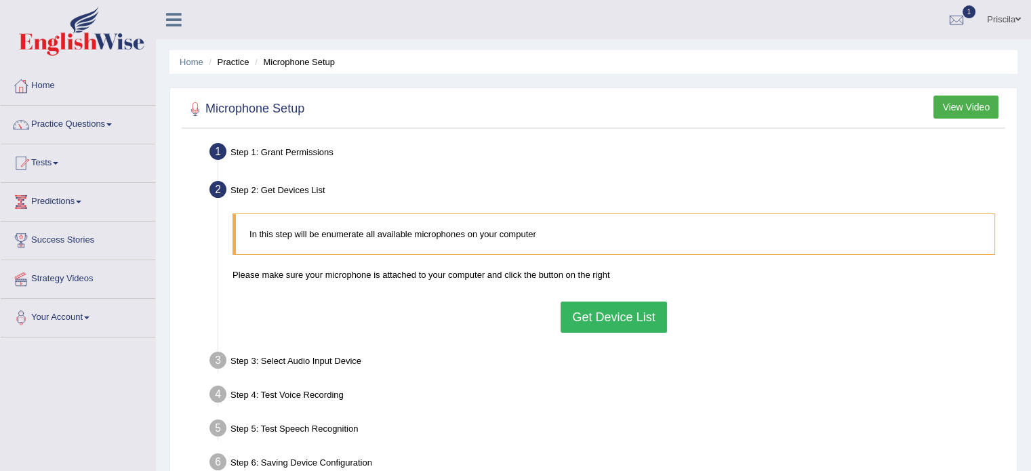
click at [616, 319] on button "Get Device List" at bounding box center [614, 317] width 106 height 31
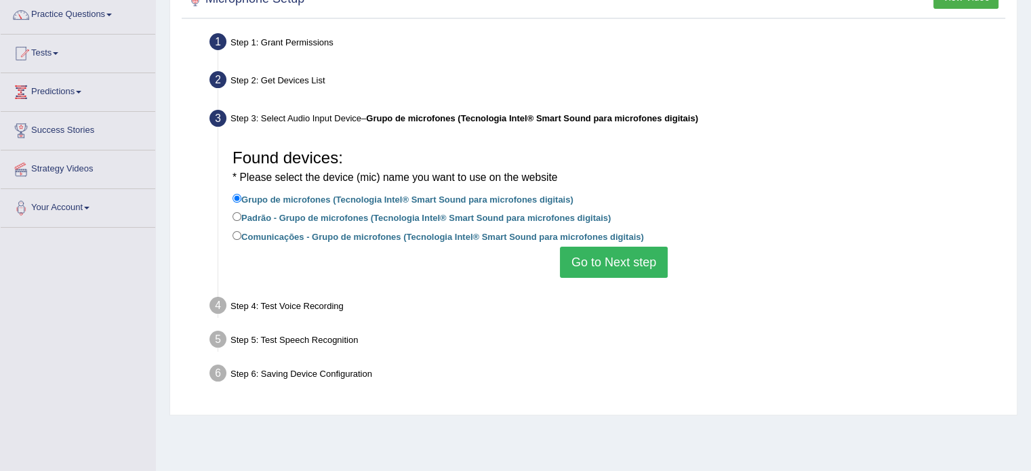
scroll to position [136, 0]
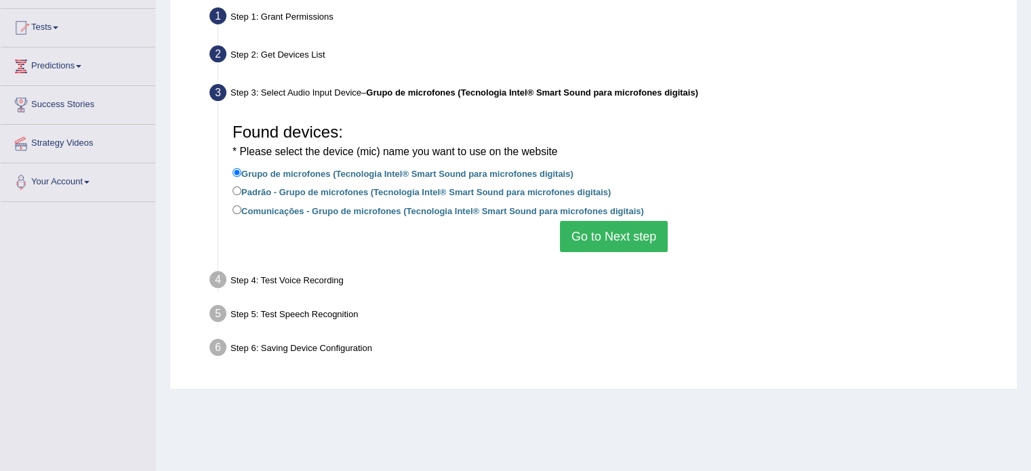
click at [592, 237] on button "Go to Next step" at bounding box center [614, 236] width 108 height 31
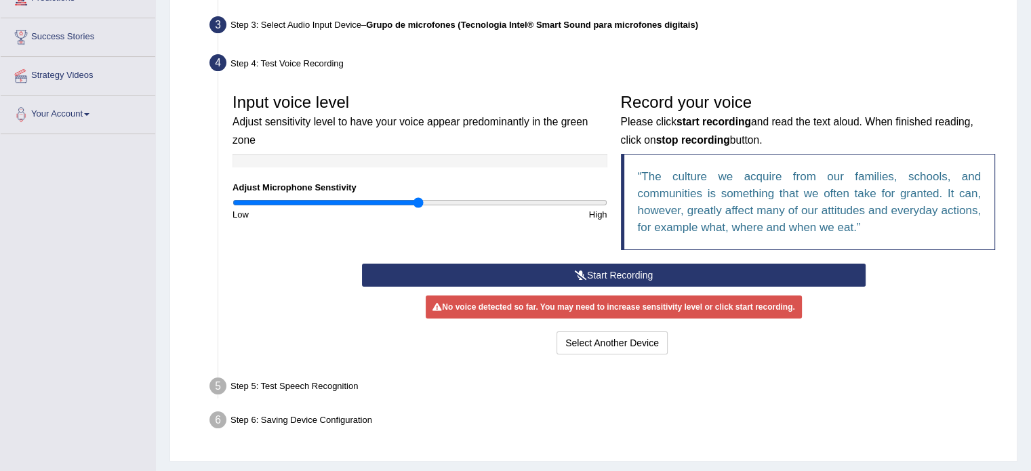
scroll to position [241, 0]
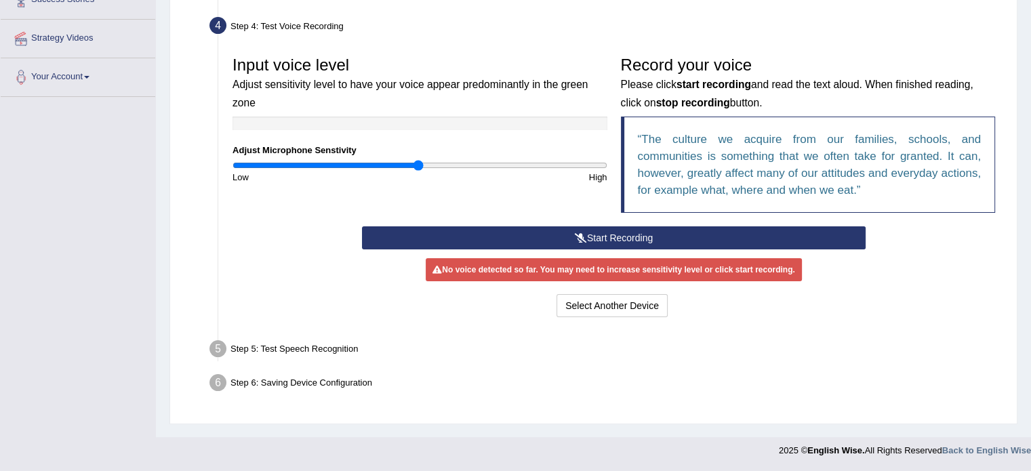
click at [479, 337] on div "Step 5: Test Speech Recognition" at bounding box center [607, 351] width 808 height 30
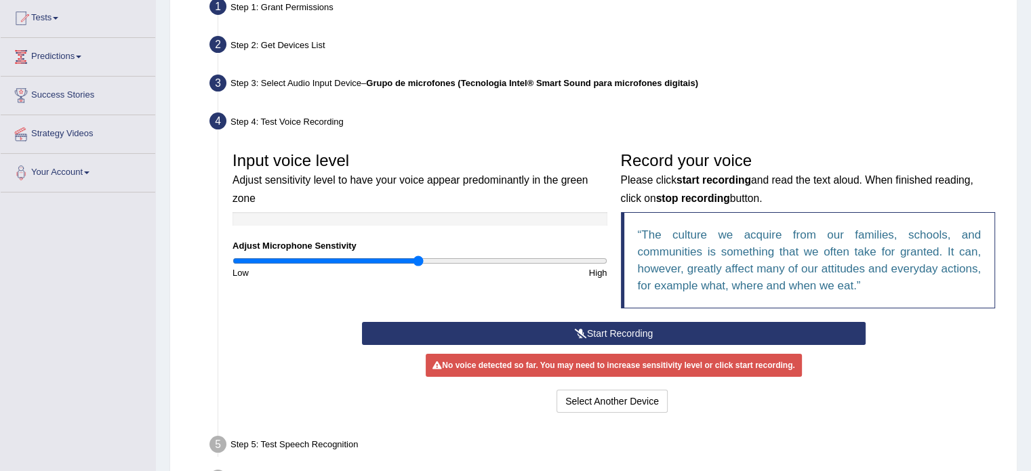
scroll to position [0, 0]
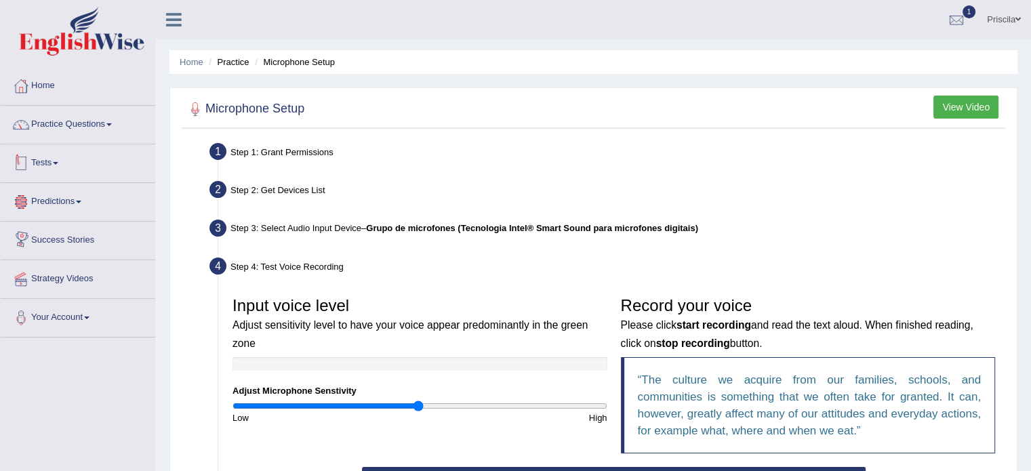
click at [62, 154] on link "Tests" at bounding box center [78, 161] width 155 height 34
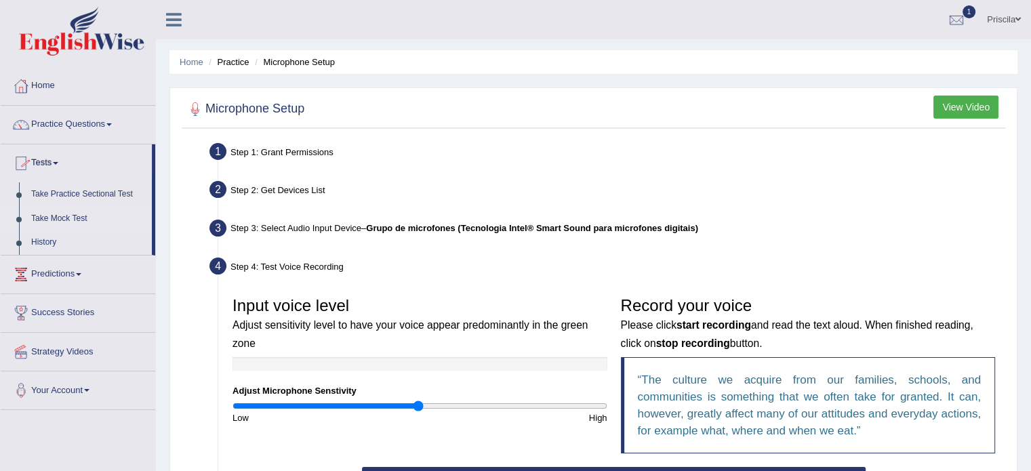
click at [75, 213] on link "Take Mock Test" at bounding box center [88, 219] width 127 height 24
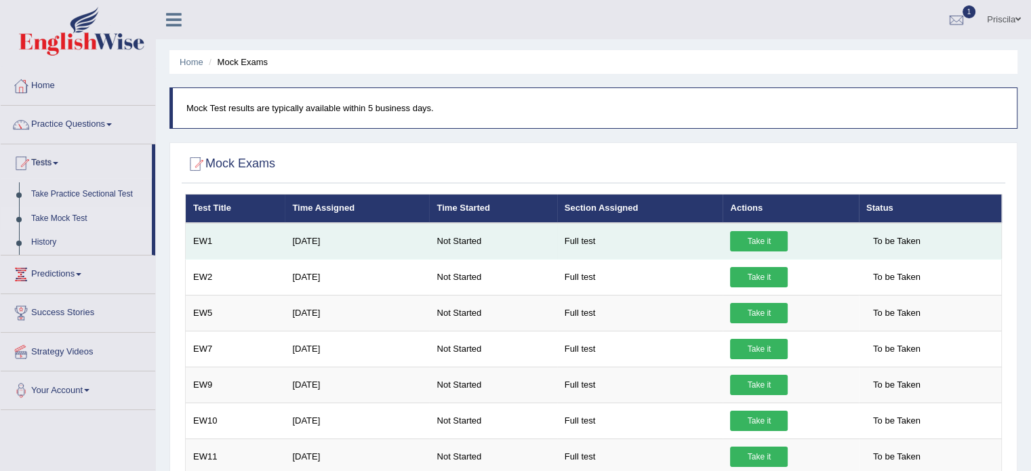
click at [737, 246] on link "Take it" at bounding box center [759, 241] width 58 height 20
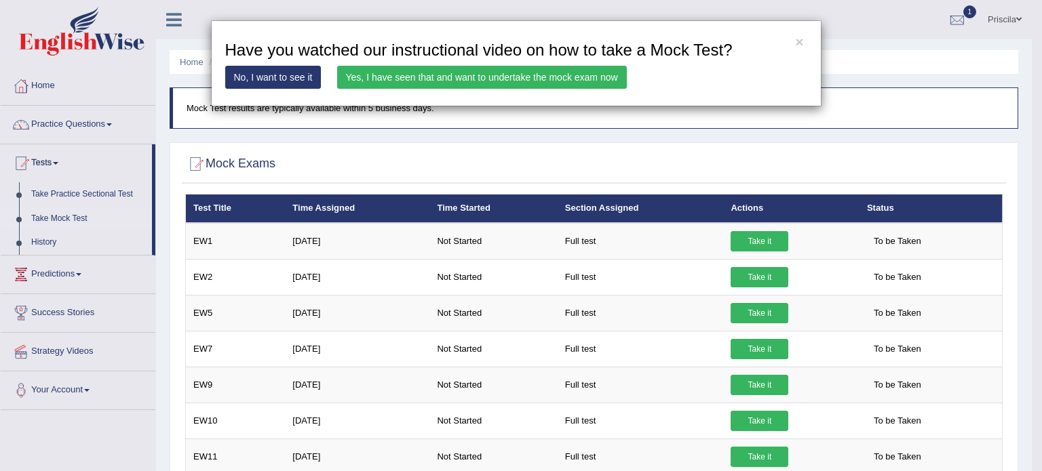
click at [382, 74] on link "Yes, I have seen that and want to undertake the mock exam now" at bounding box center [482, 77] width 290 height 23
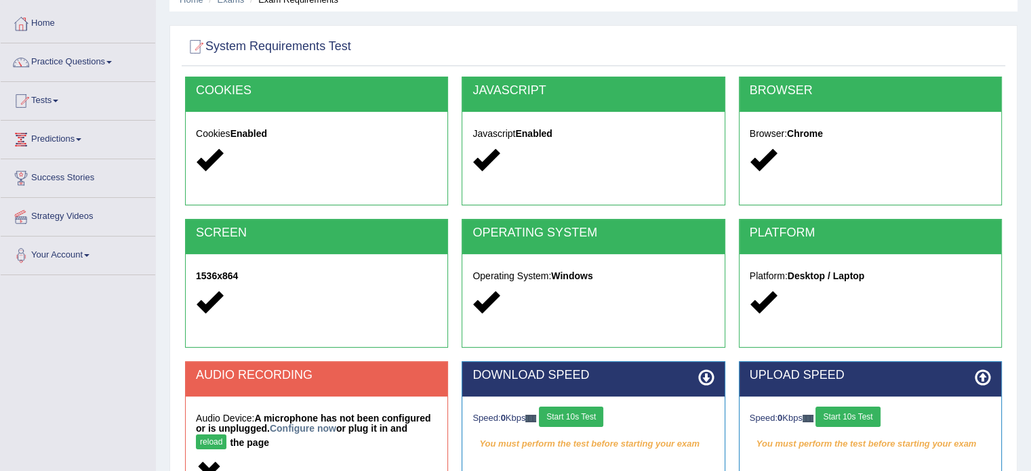
scroll to position [241, 0]
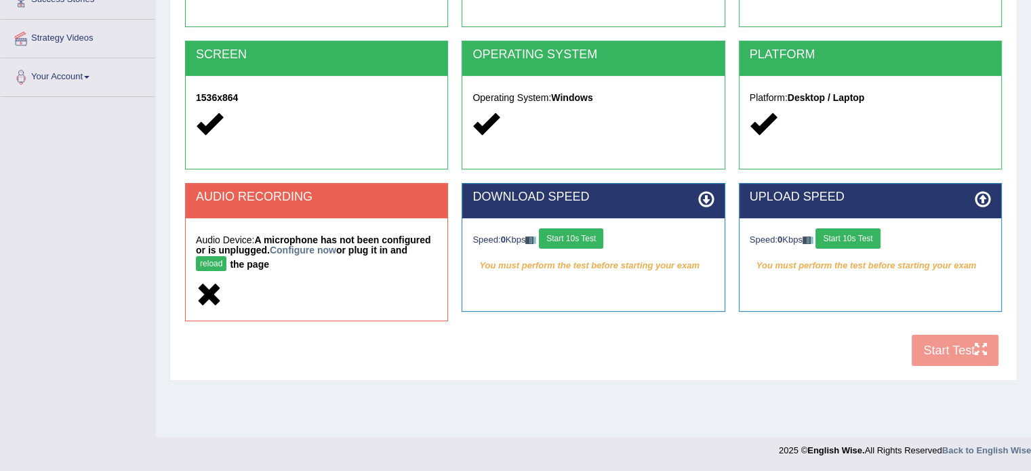
click at [960, 355] on div "COOKIES Cookies Enabled JAVASCRIPT Javascript Enabled BROWSER Browser: Chrome S…" at bounding box center [594, 135] width 824 height 475
click at [574, 233] on button "Start 10s Test" at bounding box center [571, 239] width 64 height 20
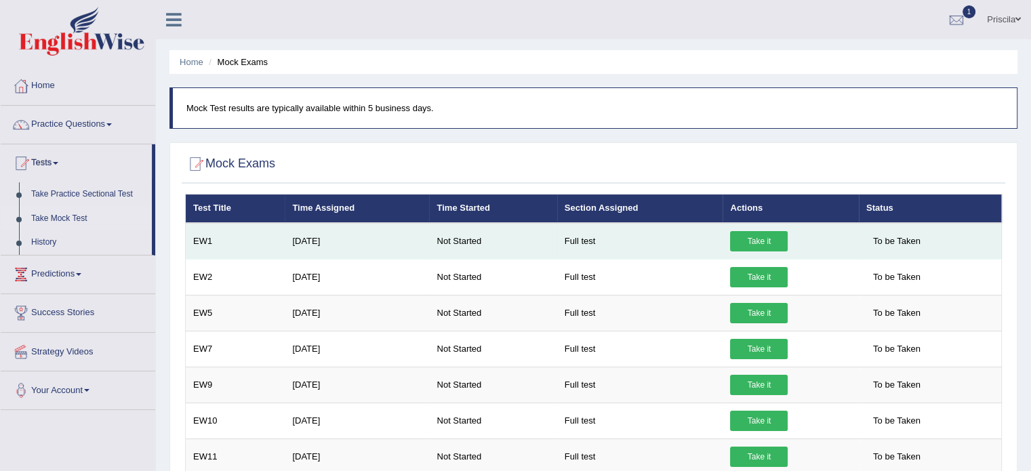
click at [245, 239] on td "EW1" at bounding box center [236, 241] width 100 height 37
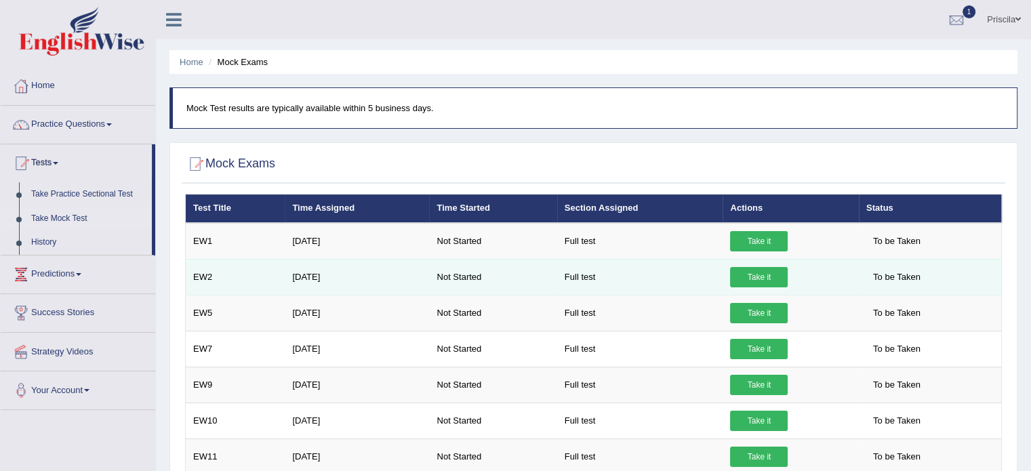
click at [741, 277] on link "Take it" at bounding box center [759, 277] width 58 height 20
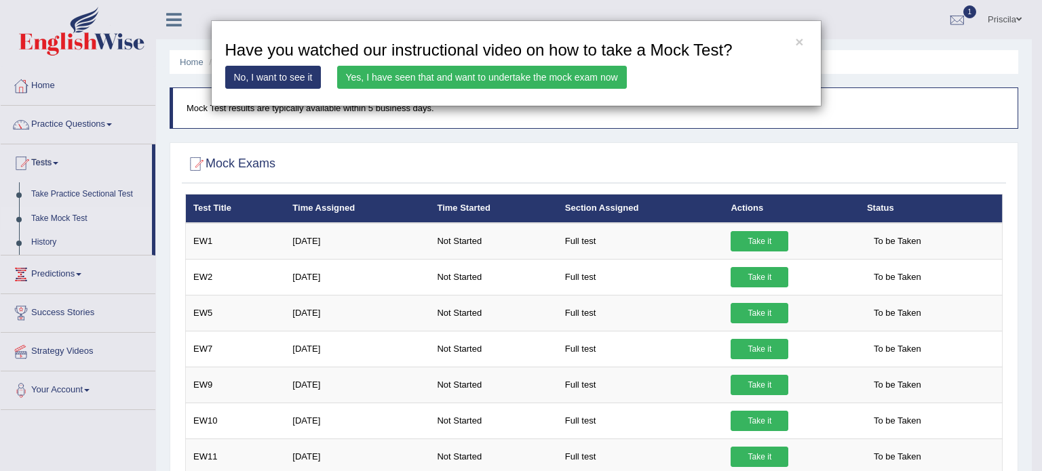
click at [556, 75] on link "Yes, I have seen that and want to undertake the mock exam now" at bounding box center [482, 77] width 290 height 23
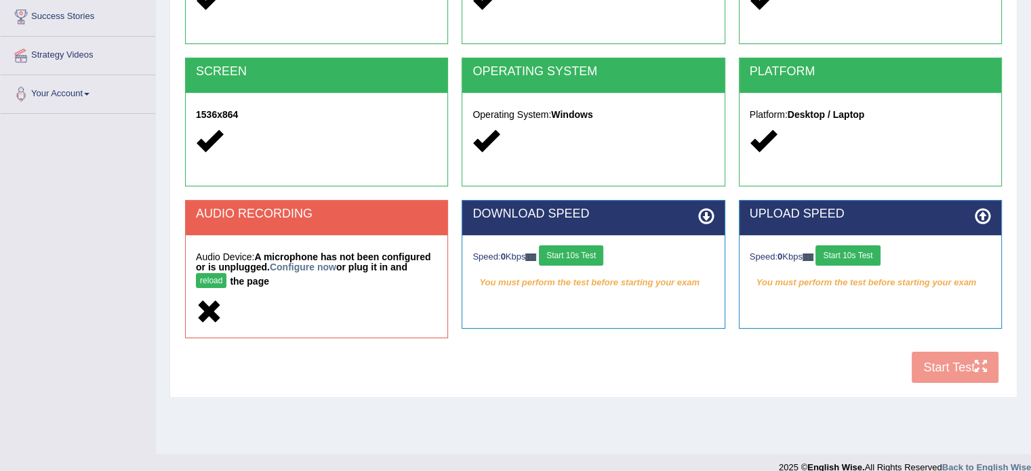
scroll to position [241, 0]
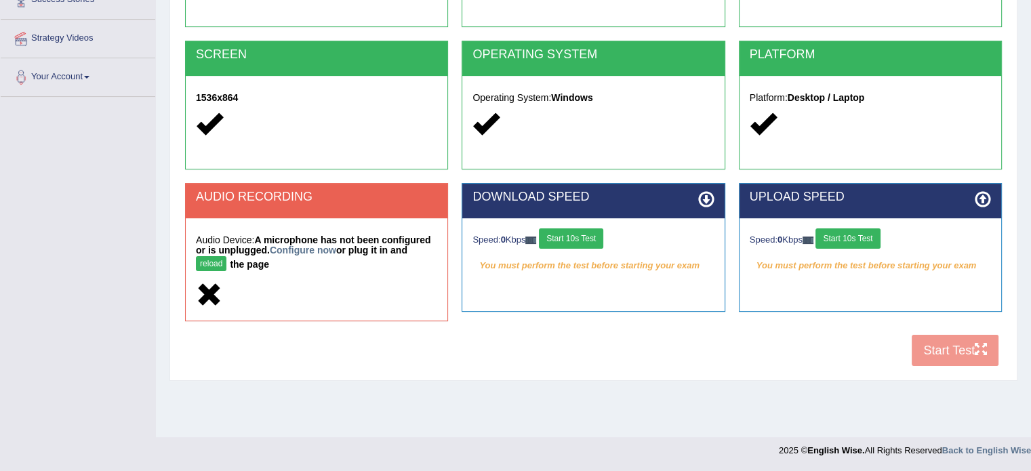
click at [968, 347] on div "COOKIES Cookies Enabled JAVASCRIPT Javascript Enabled BROWSER Browser: Chrome S…" at bounding box center [594, 135] width 824 height 475
click at [871, 222] on div "Speed: 0 Kbps Start 10s Test You must perform the test before starting your exam" at bounding box center [871, 252] width 262 height 68
click at [872, 243] on button "Start 10s Test" at bounding box center [848, 239] width 64 height 20
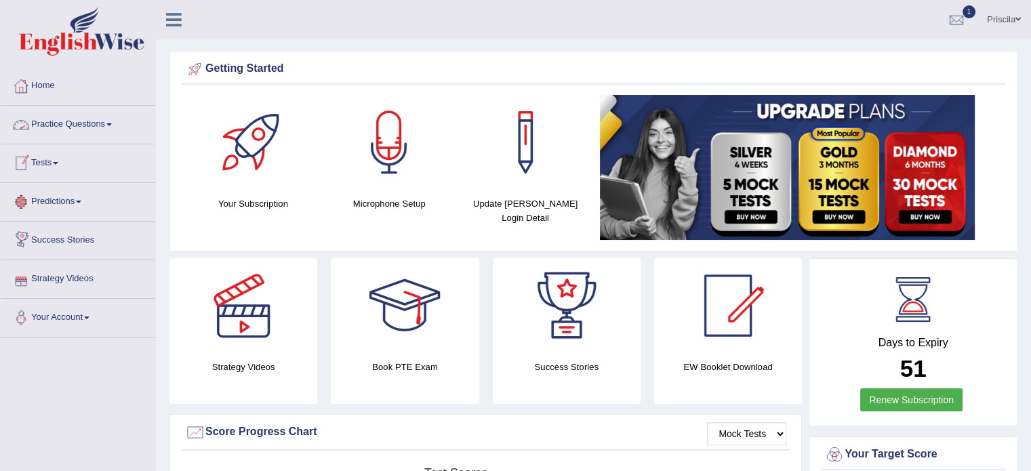
click at [63, 161] on link "Tests" at bounding box center [78, 161] width 155 height 34
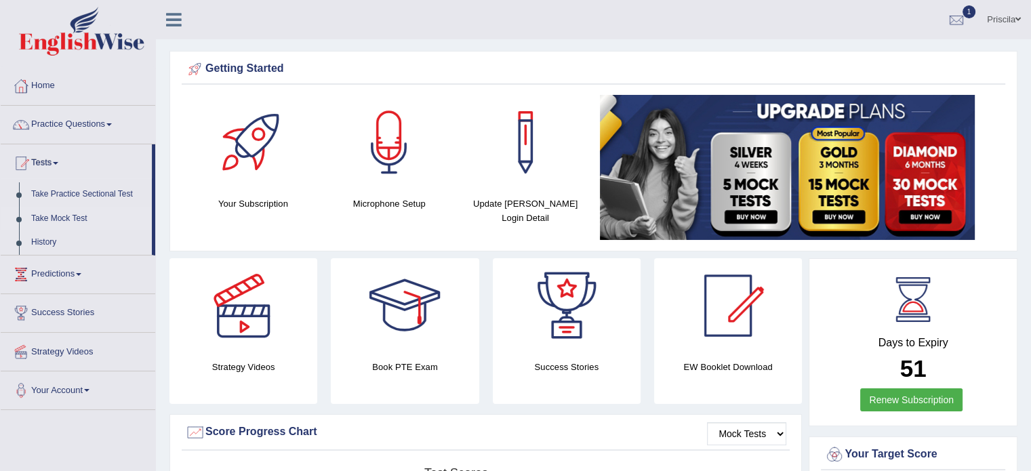
click at [73, 211] on link "Take Mock Test" at bounding box center [88, 219] width 127 height 24
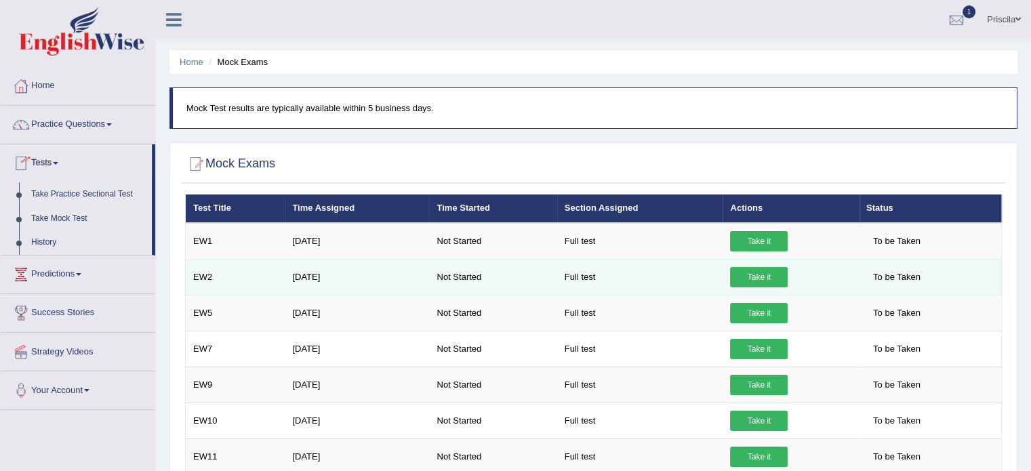
click at [254, 279] on td "EW2" at bounding box center [236, 277] width 100 height 36
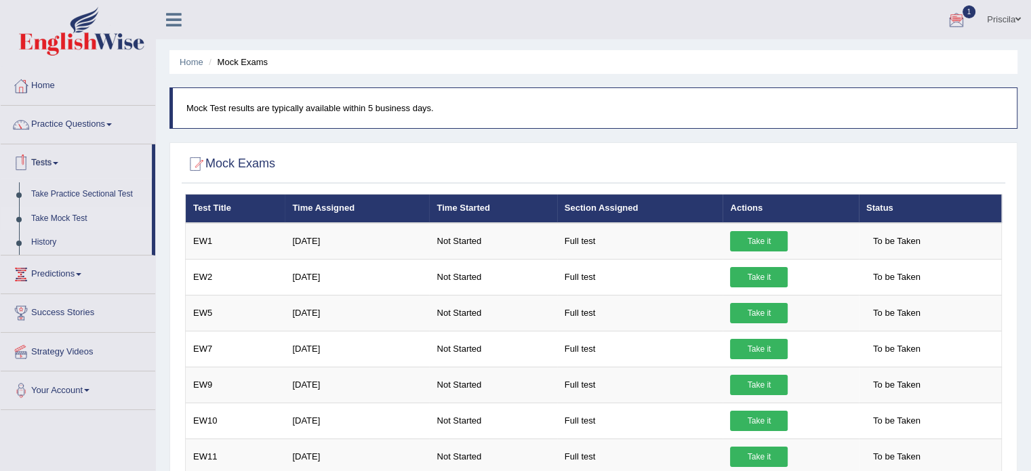
click at [62, 218] on link "Take Mock Test" at bounding box center [88, 219] width 127 height 24
